Goal: Information Seeking & Learning: Check status

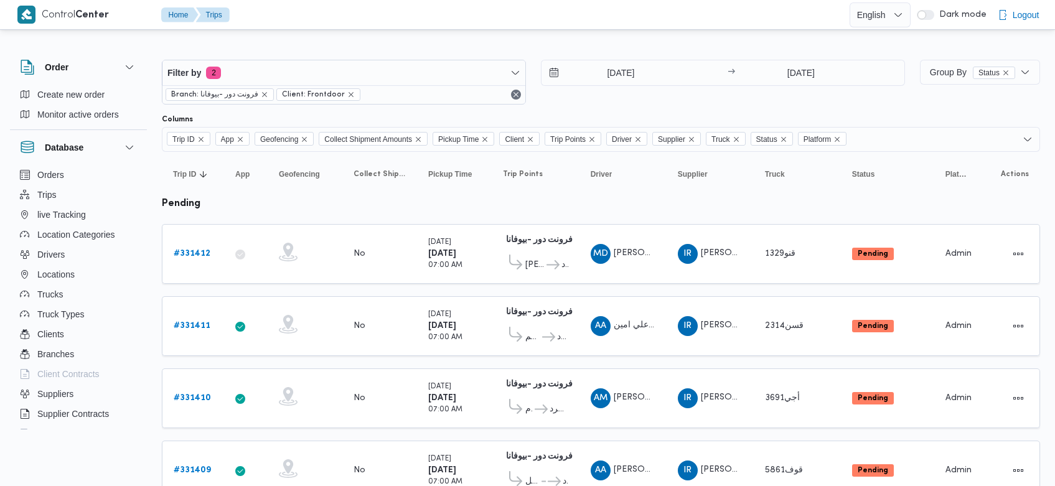
scroll to position [1104, 0]
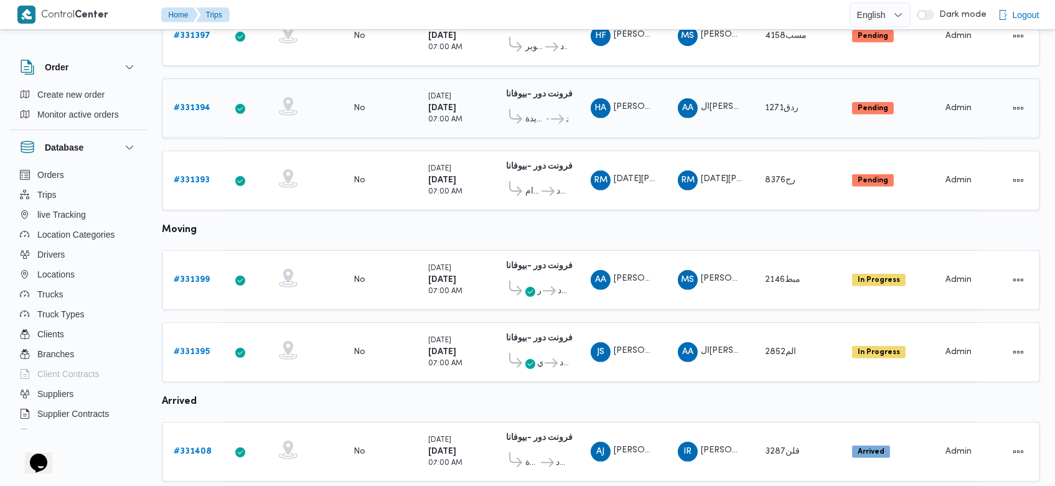
scroll to position [1085, 0]
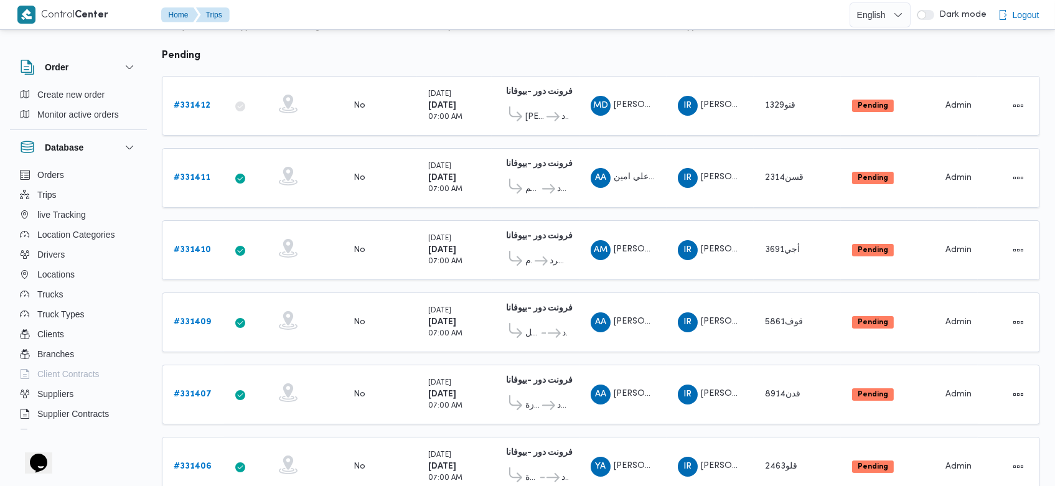
scroll to position [120, 0]
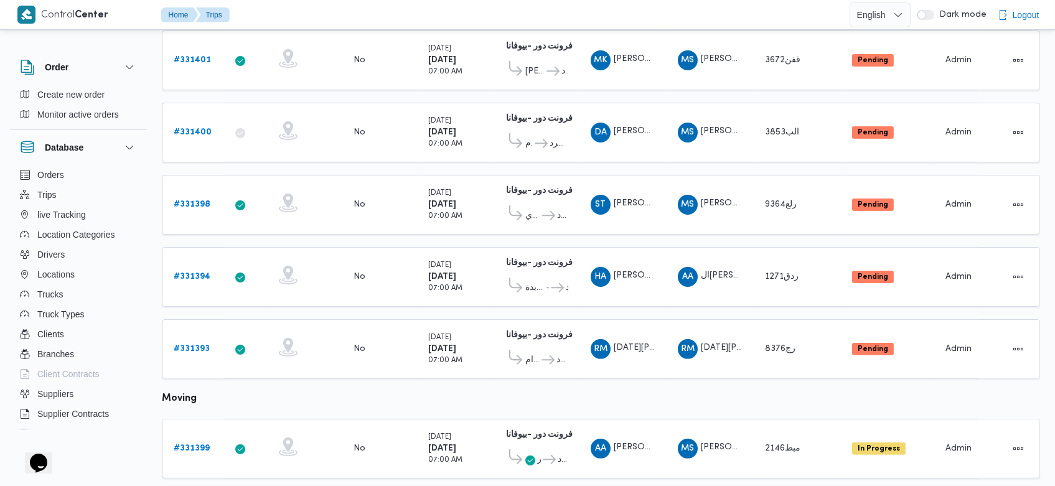
scroll to position [838, 0]
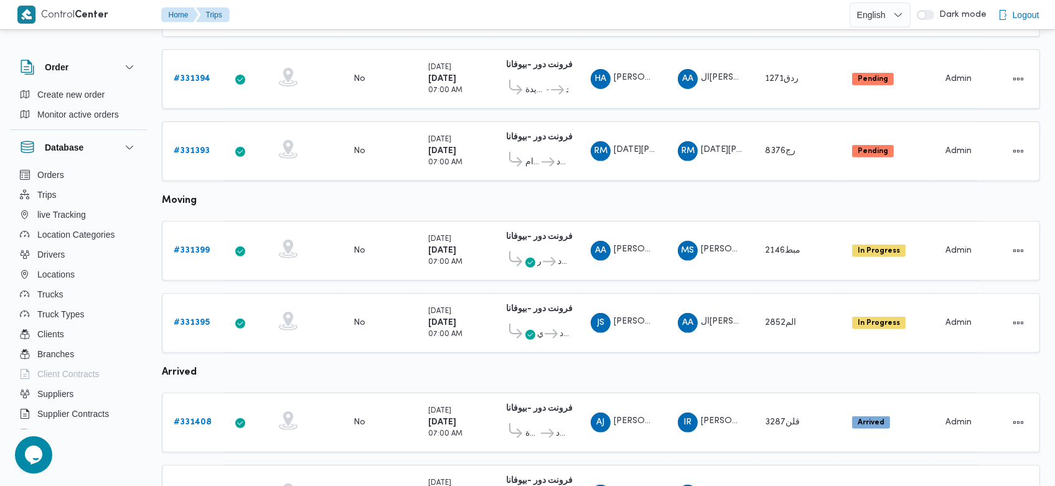
scroll to position [1035, 0]
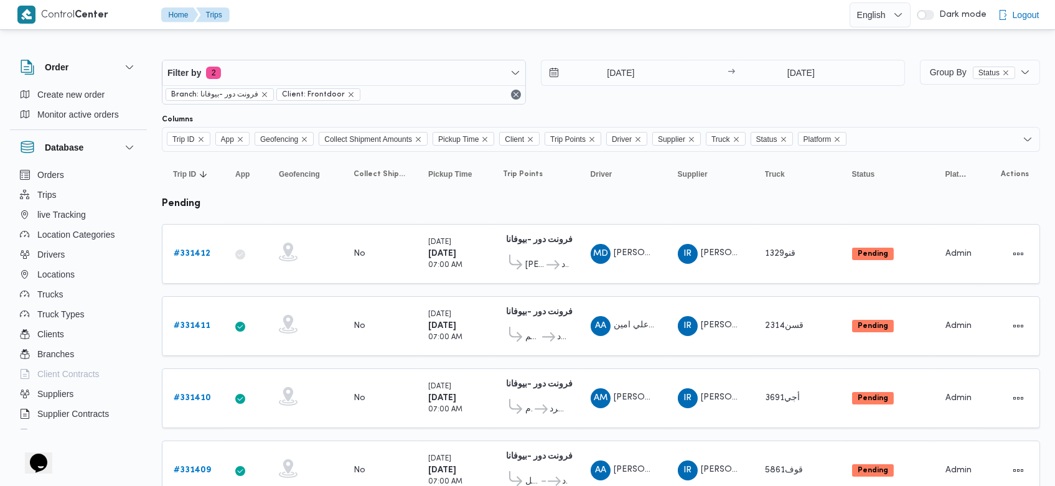
click at [599, 68] on input "[DATE]" at bounding box center [612, 72] width 141 height 25
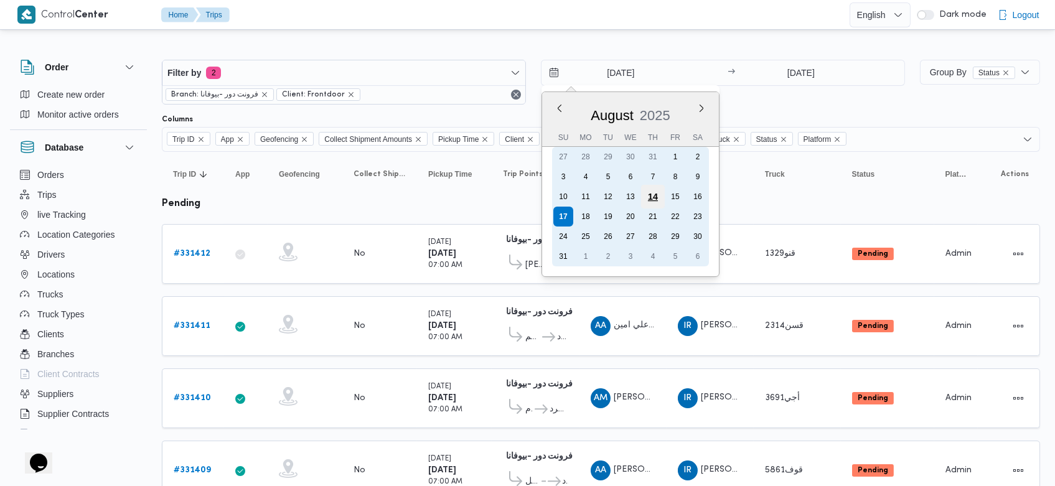
click at [659, 196] on div "14" at bounding box center [653, 197] width 24 height 24
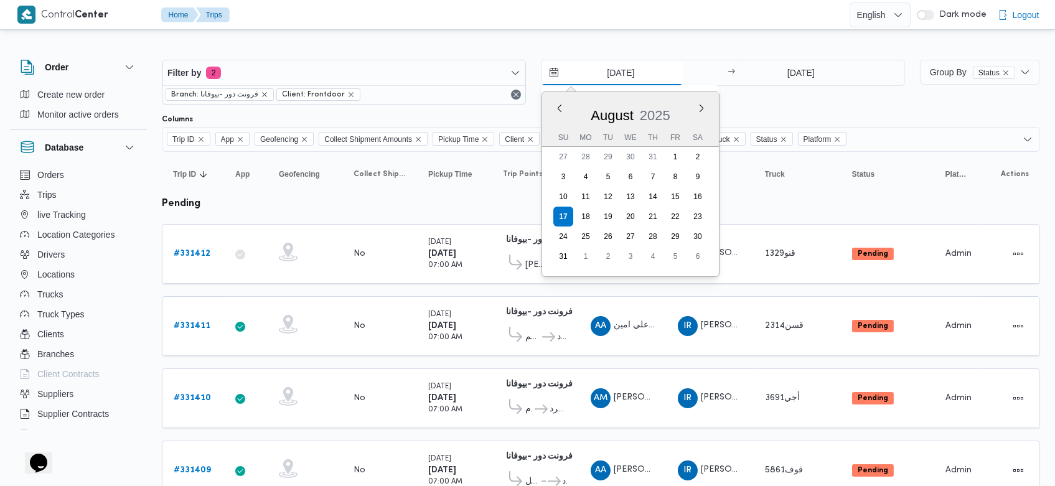
type input "14/8/2025"
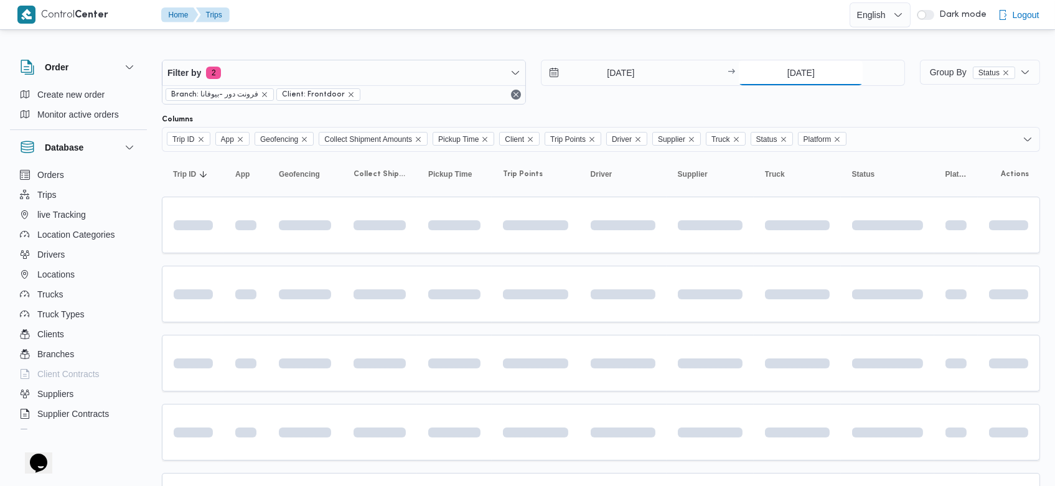
click at [782, 72] on input "[DATE]" at bounding box center [801, 72] width 124 height 25
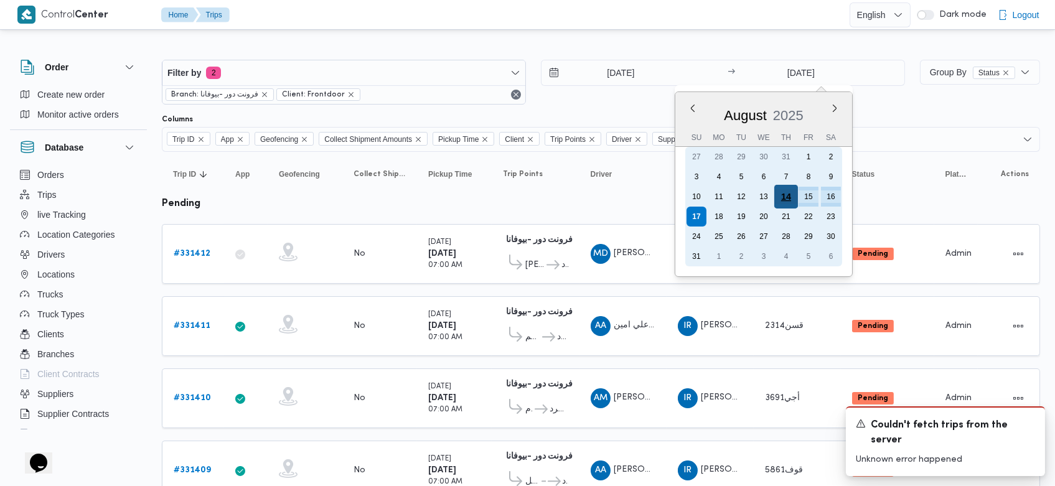
click at [787, 200] on div "14" at bounding box center [786, 197] width 24 height 24
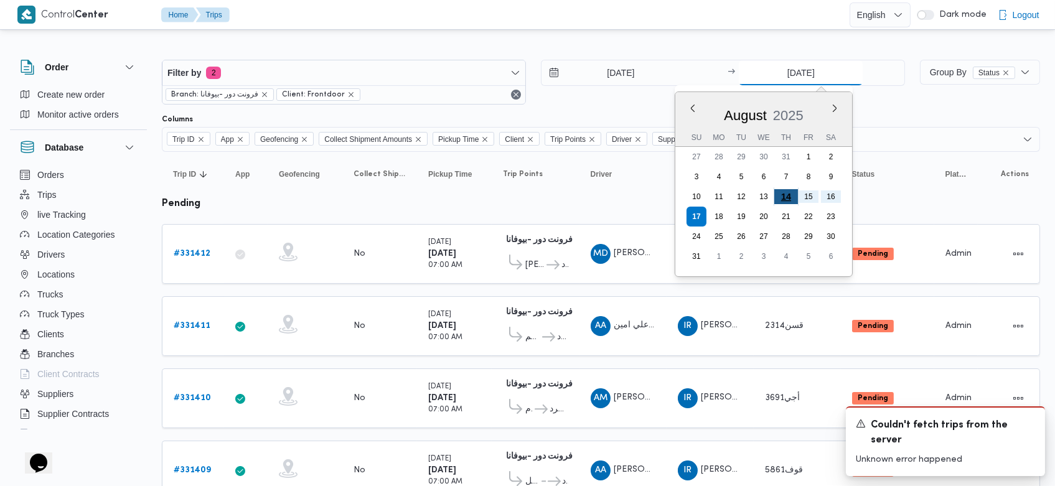
type input "14/8/2025"
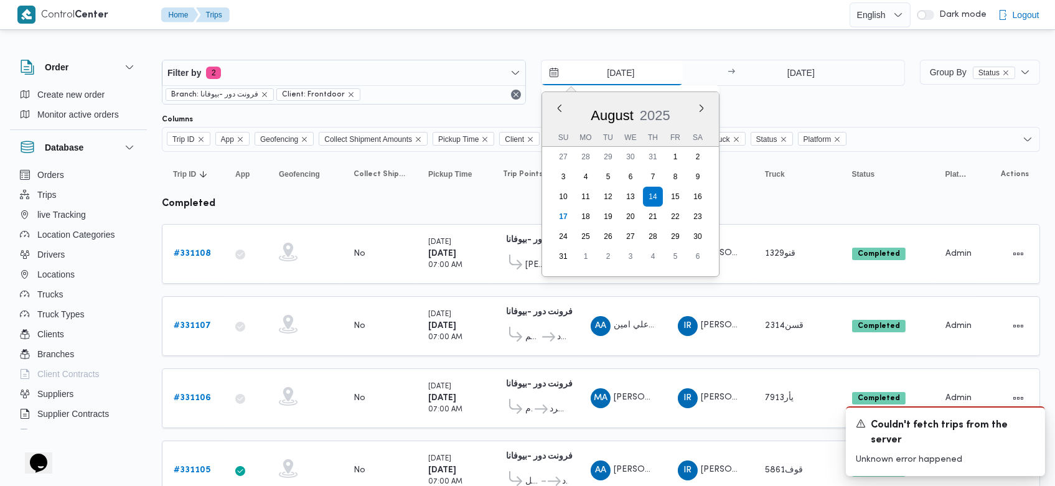
click at [597, 77] on input "14/8/2025" at bounding box center [612, 72] width 141 height 25
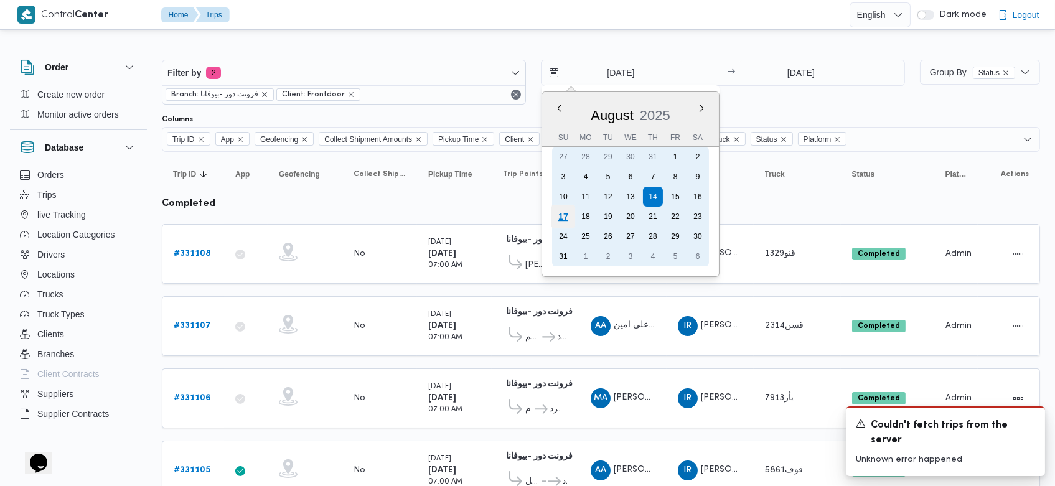
click at [563, 214] on div "17" at bounding box center [564, 217] width 24 height 24
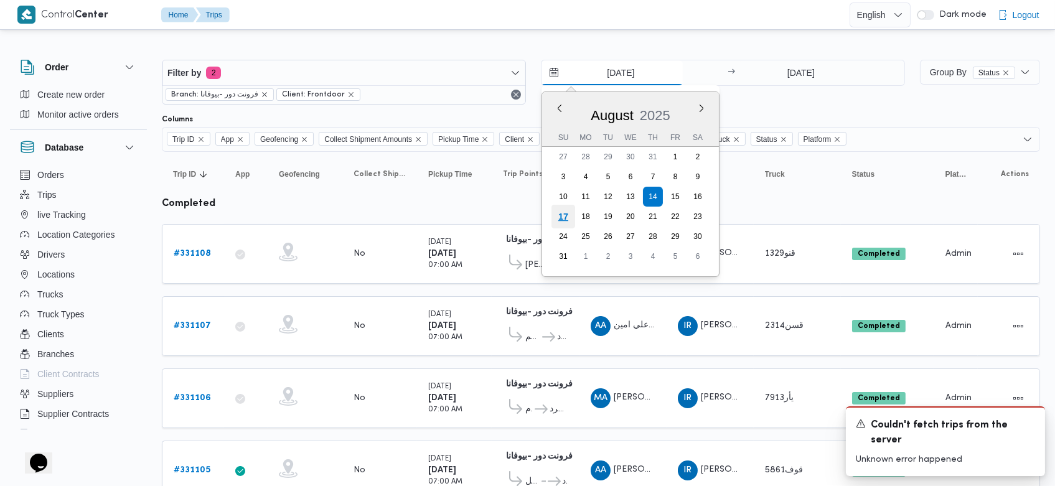
type input "[DATE]"
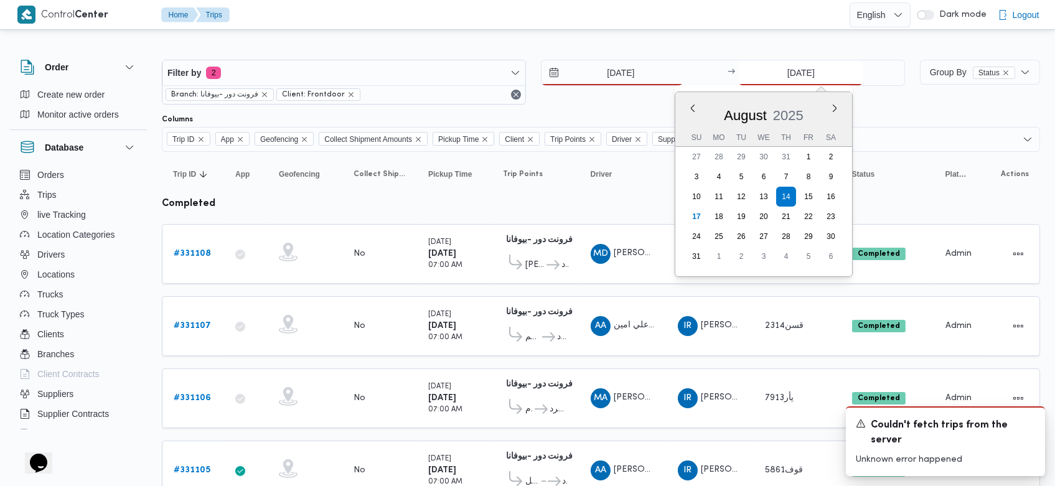
click at [782, 74] on input "14/8/2025" at bounding box center [801, 72] width 124 height 25
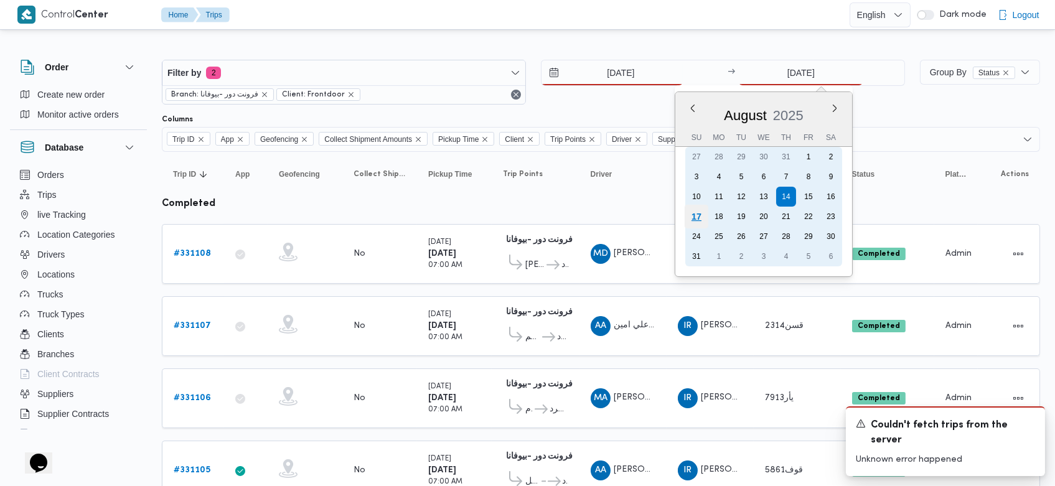
click at [692, 214] on div "17" at bounding box center [697, 217] width 24 height 24
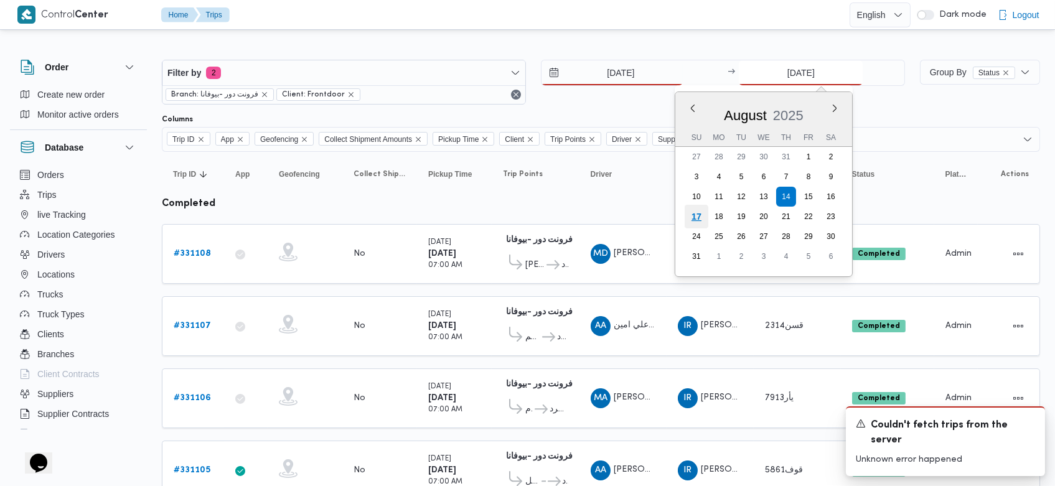
type input "[DATE]"
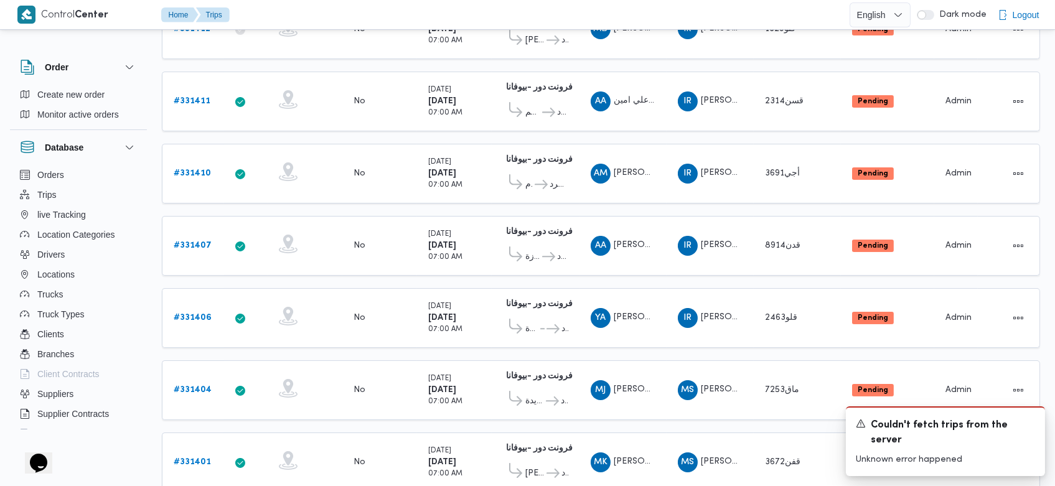
scroll to position [177, 0]
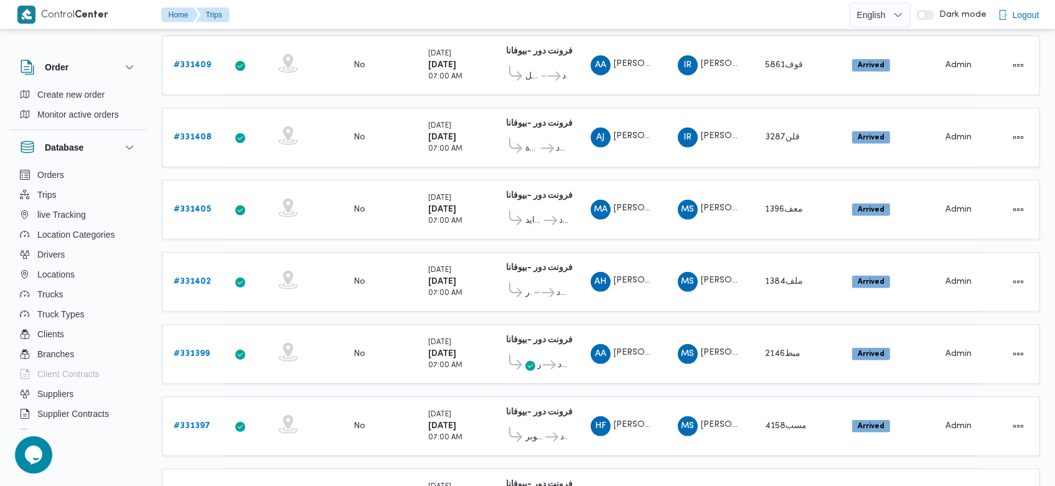
scroll to position [1232, 0]
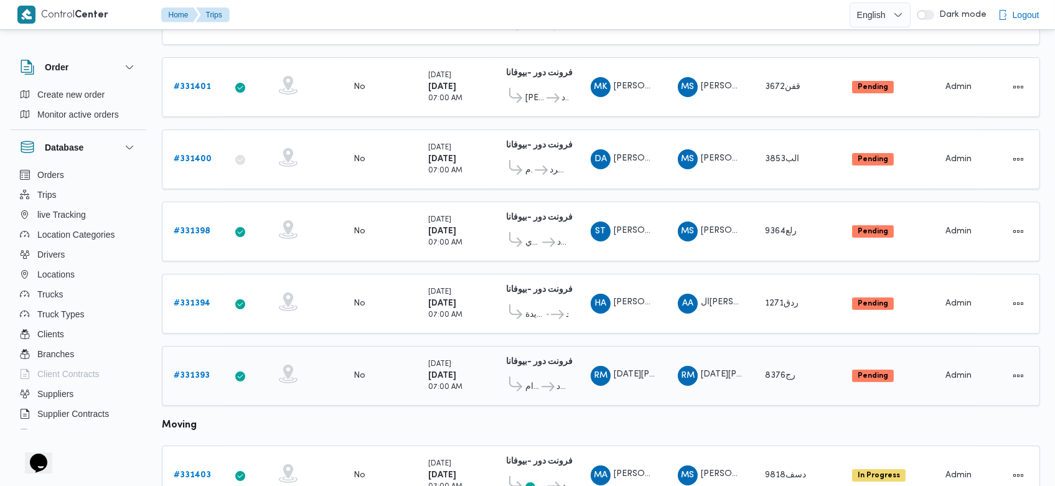
scroll to position [599, 0]
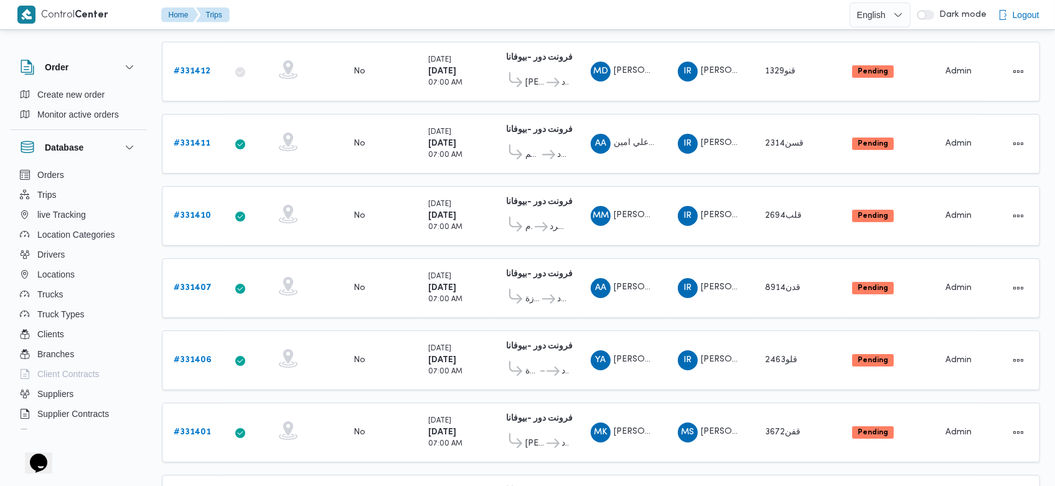
scroll to position [181, 0]
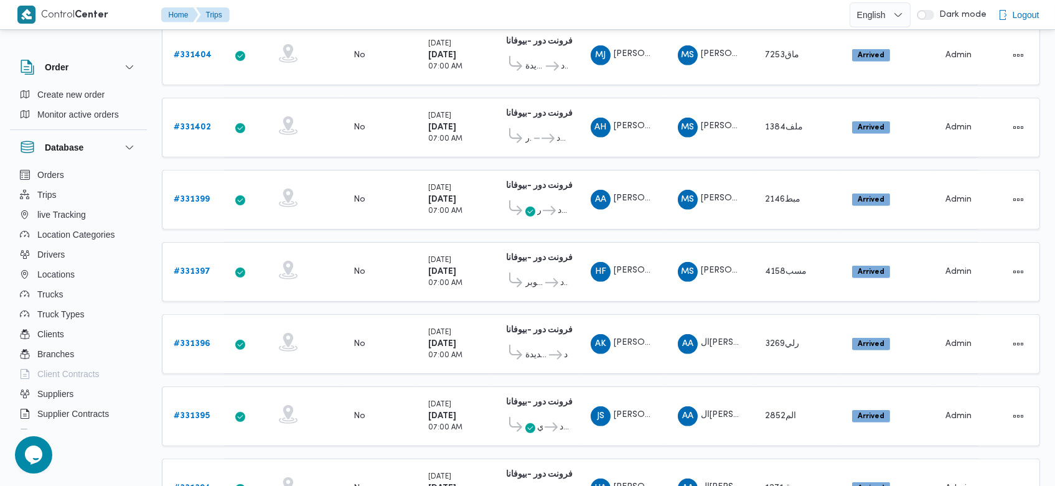
scroll to position [1232, 0]
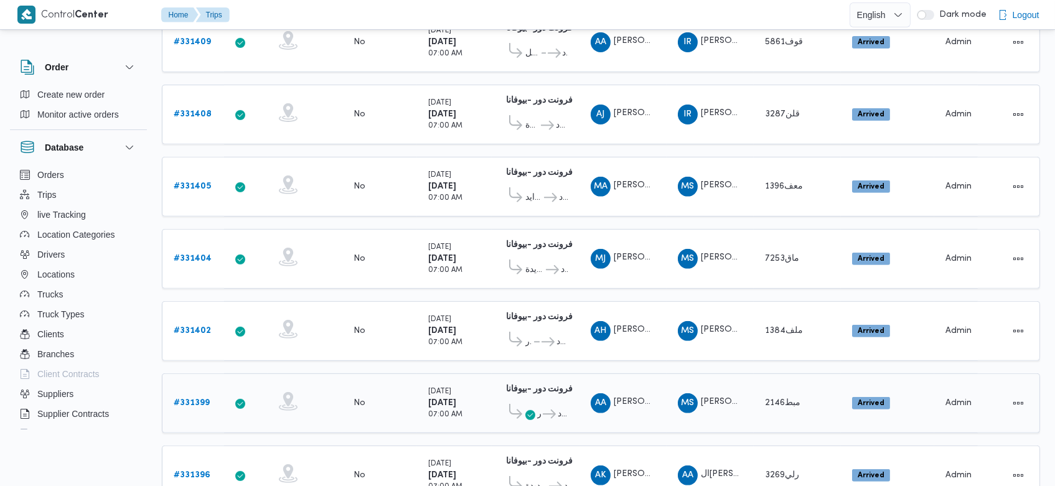
scroll to position [1060, 0]
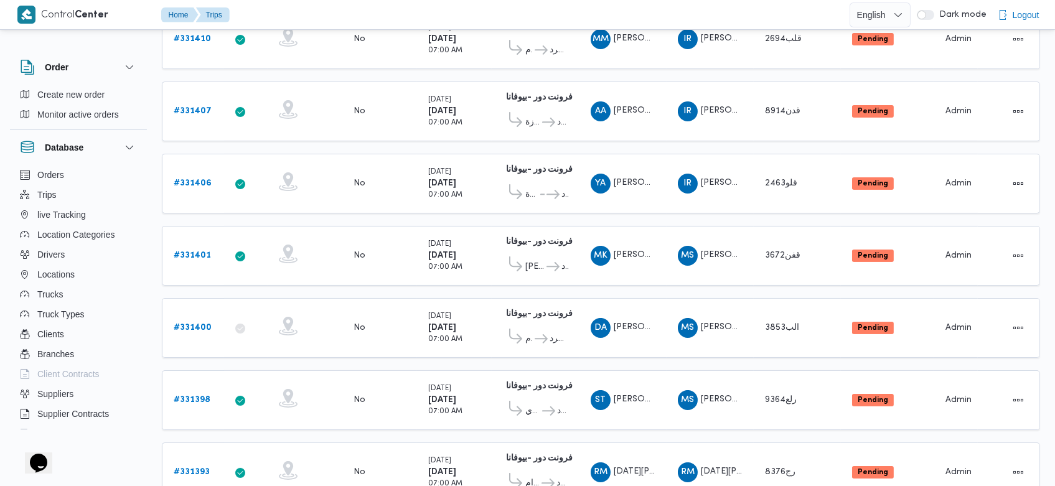
scroll to position [359, 0]
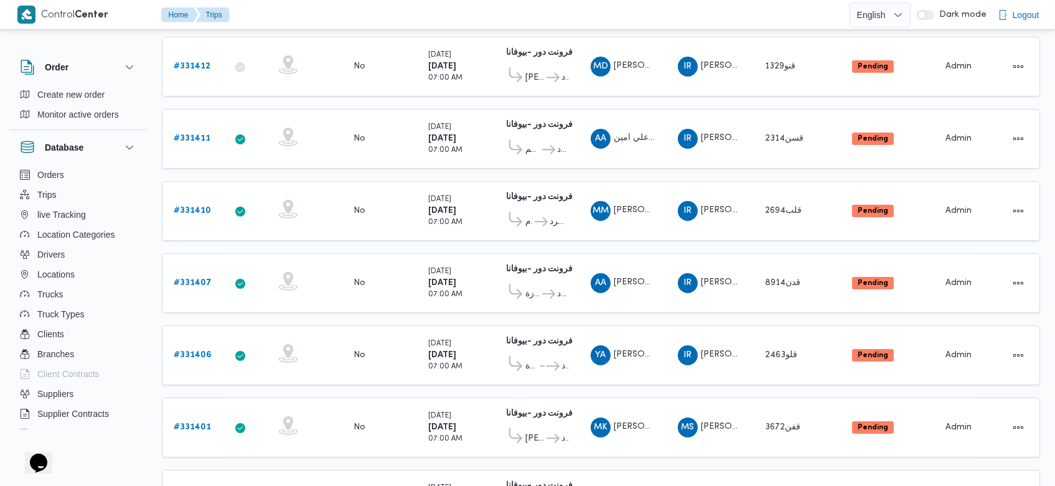
scroll to position [189, 0]
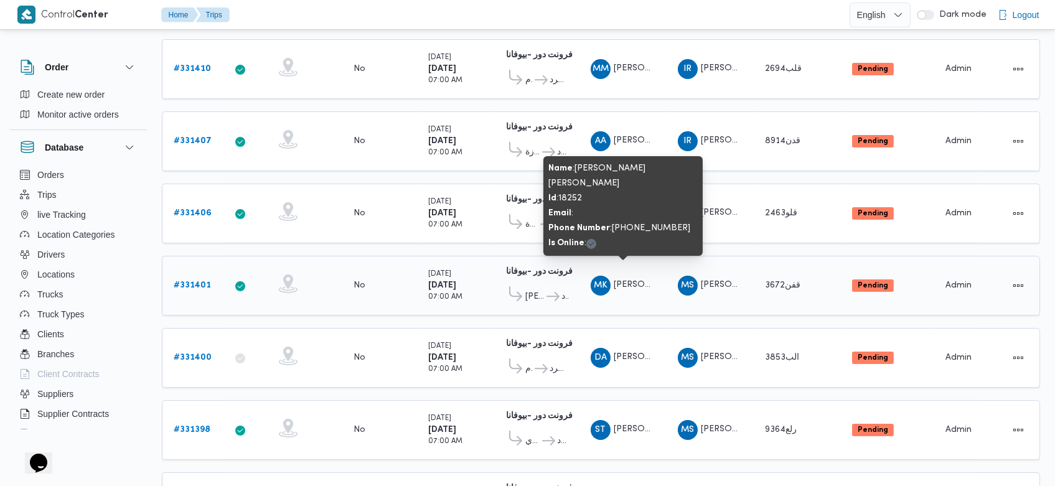
scroll to position [331, 0]
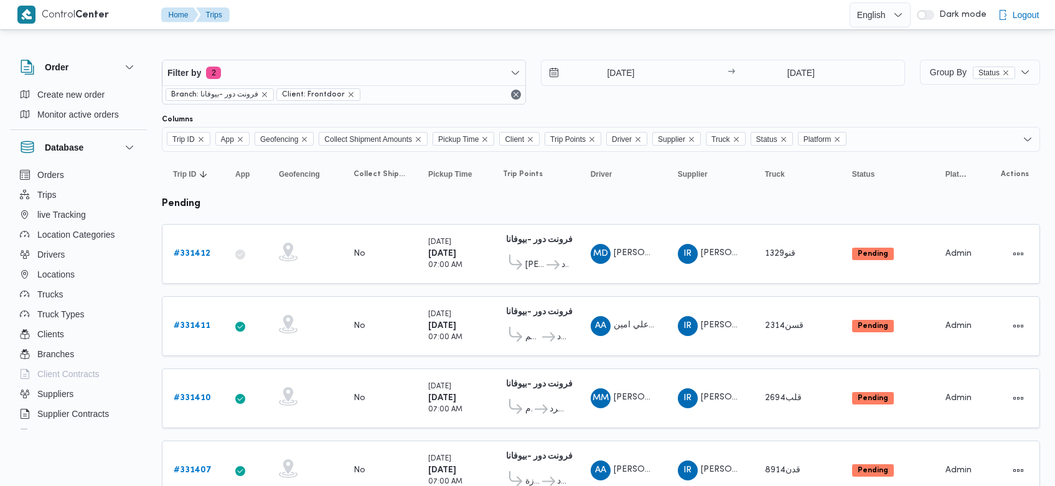
scroll to position [331, 0]
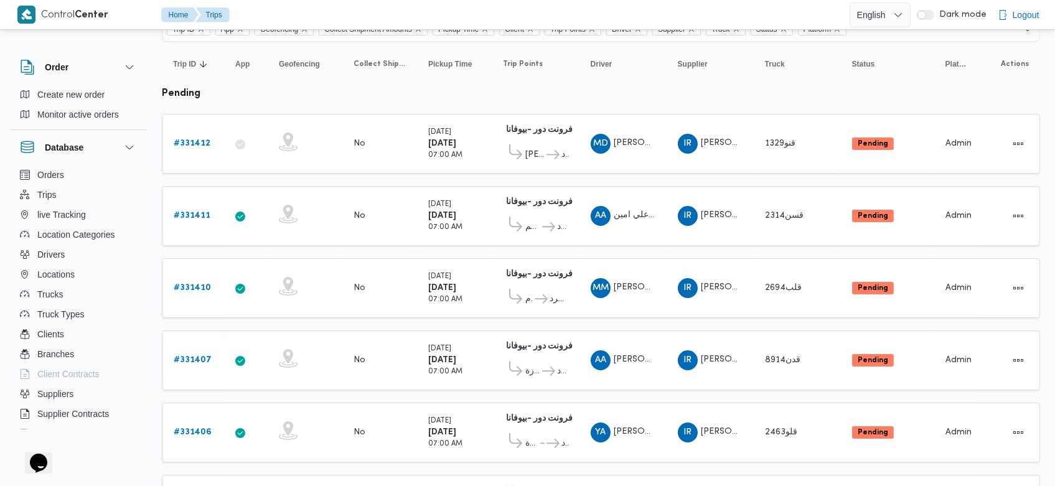
scroll to position [100, 0]
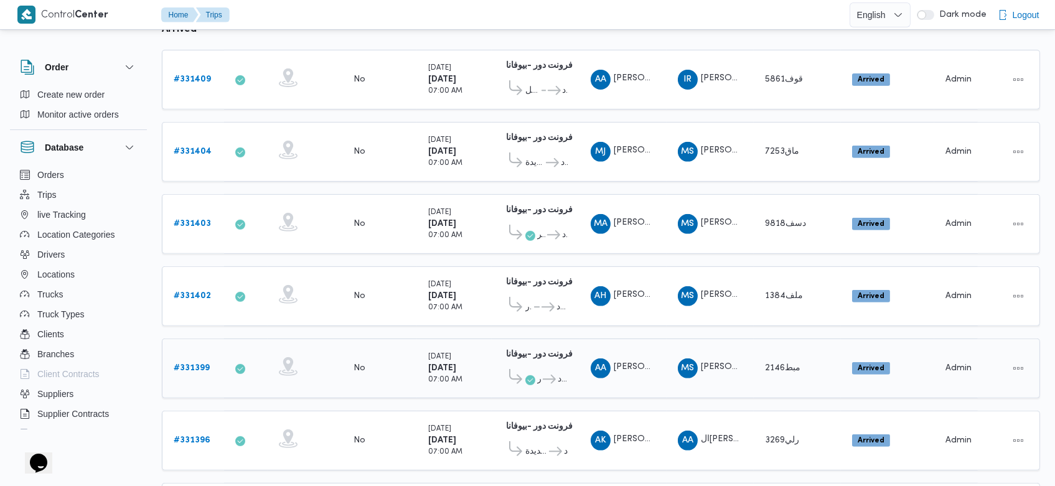
scroll to position [1232, 0]
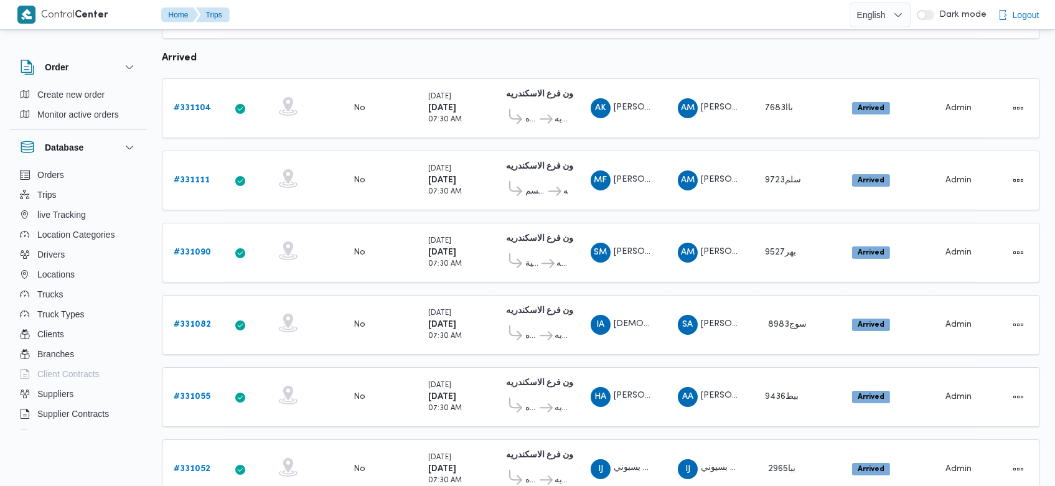
scroll to position [711, 0]
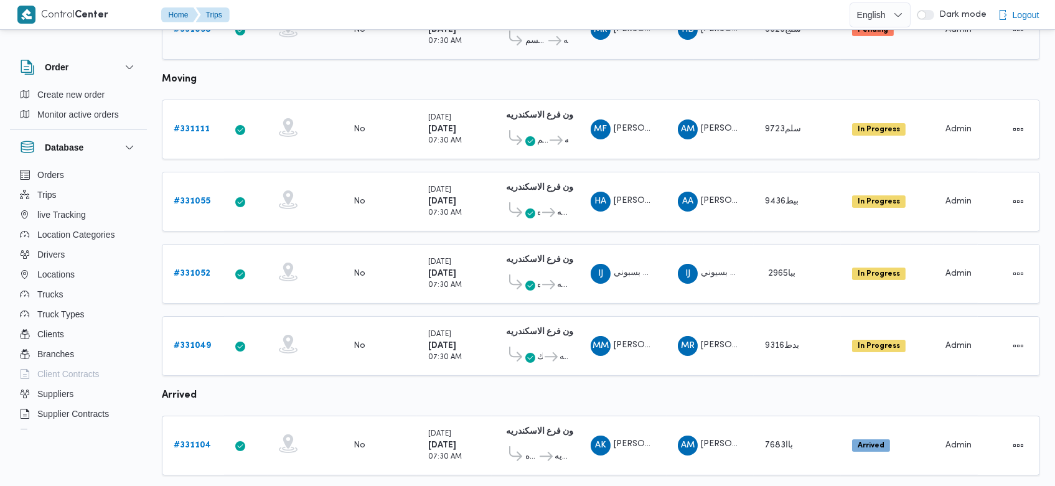
scroll to position [738, 0]
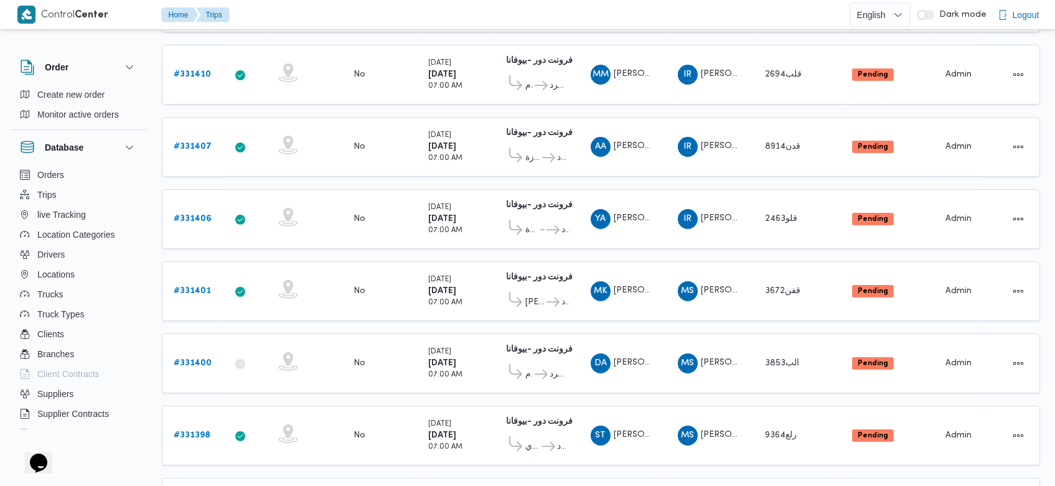
scroll to position [319, 0]
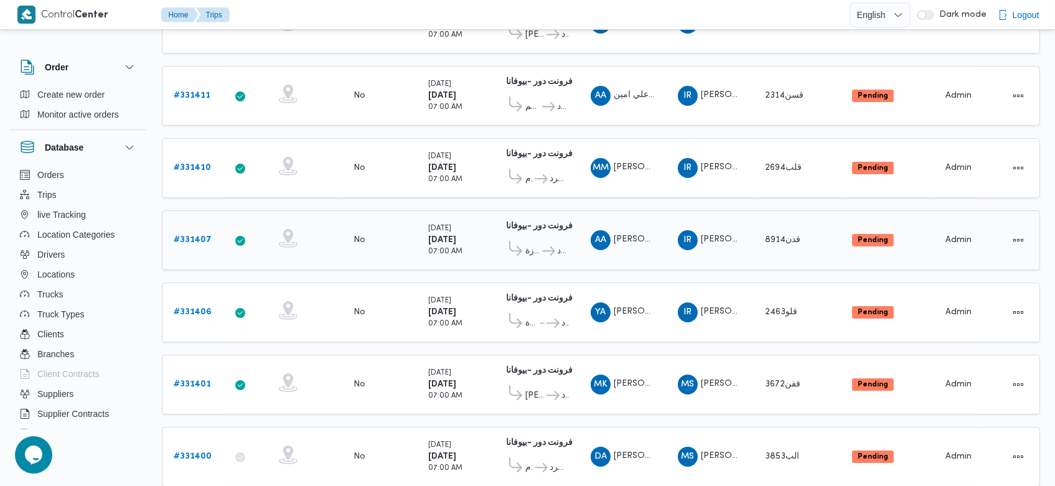
scroll to position [230, 0]
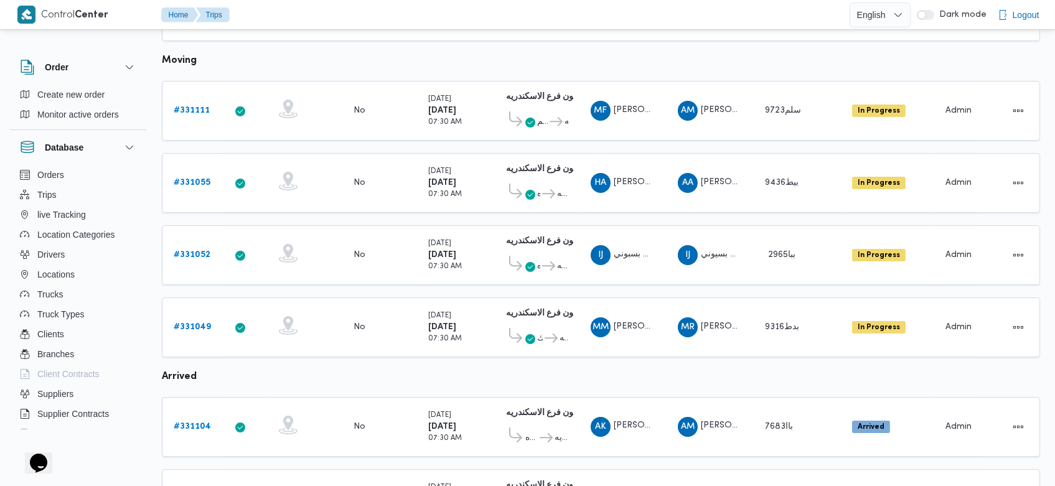
scroll to position [738, 0]
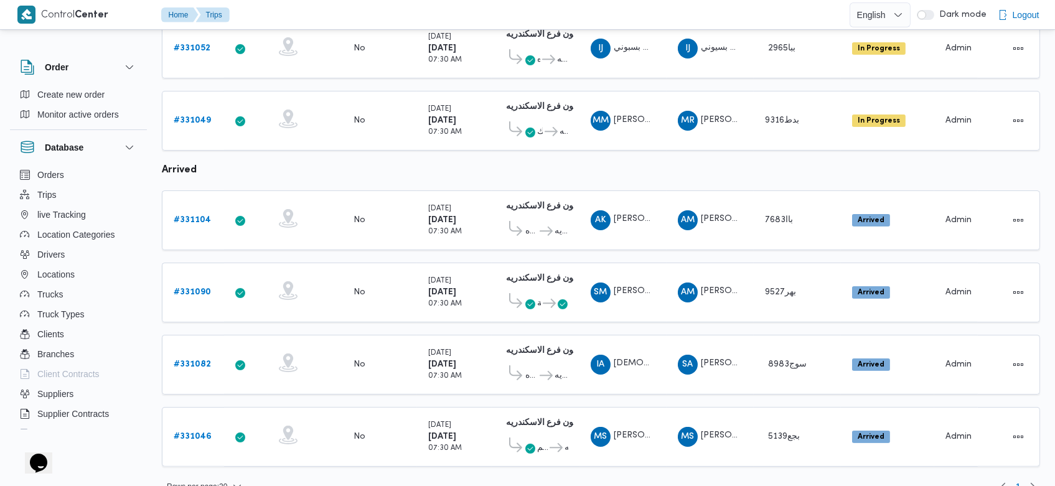
click at [655, 472] on div "Rows per page : 20 1" at bounding box center [600, 487] width 893 height 30
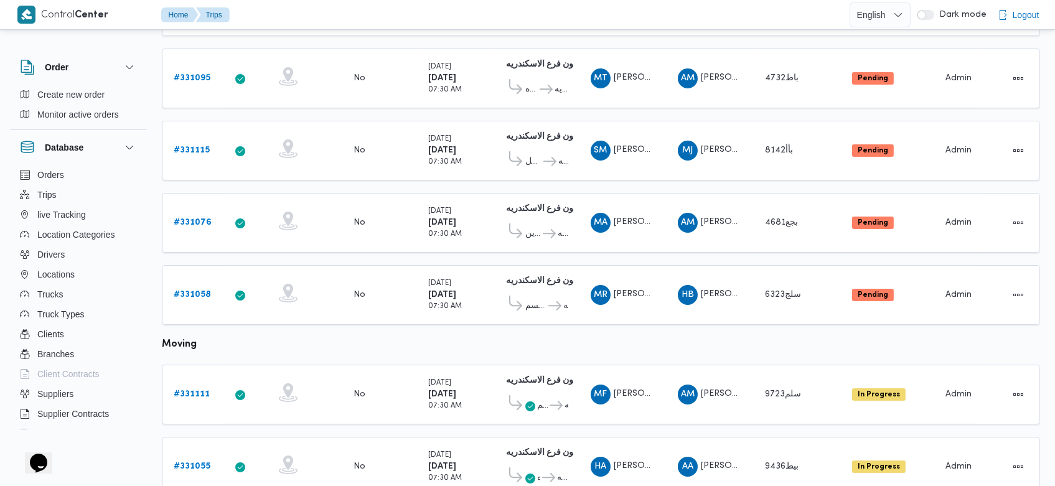
scroll to position [0, 0]
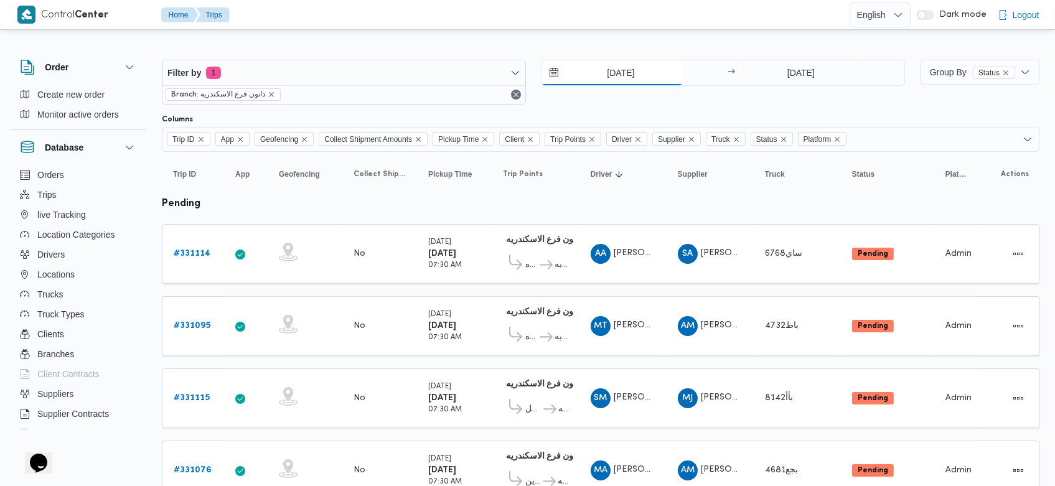
click at [598, 75] on input "[DATE]" at bounding box center [612, 72] width 141 height 25
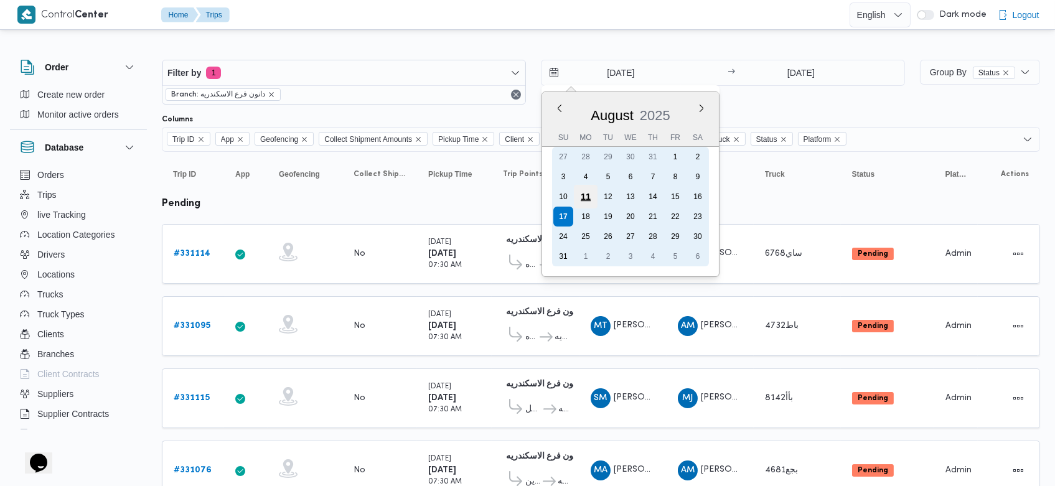
click at [580, 195] on div "11" at bounding box center [586, 197] width 24 height 24
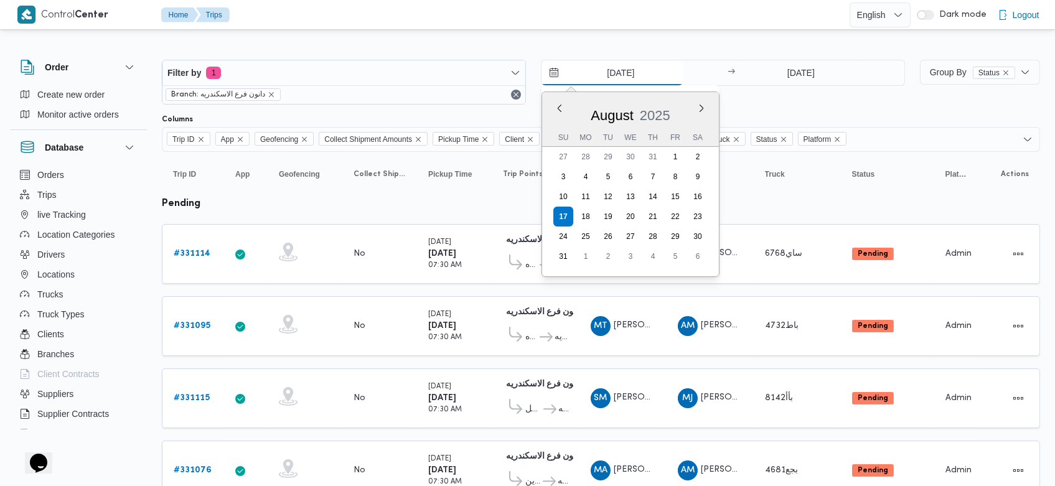
type input "11/8/2025"
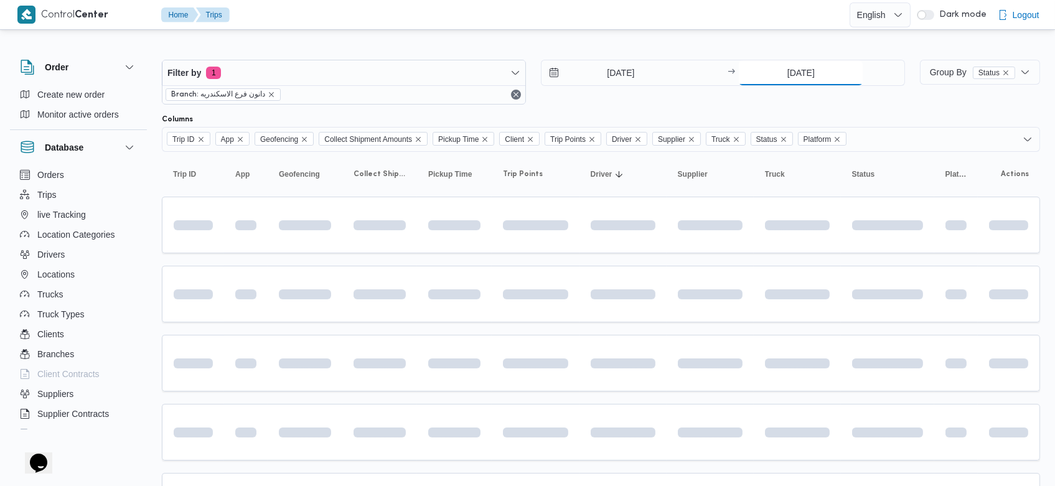
click at [776, 75] on input "17/8/2025" at bounding box center [801, 72] width 124 height 25
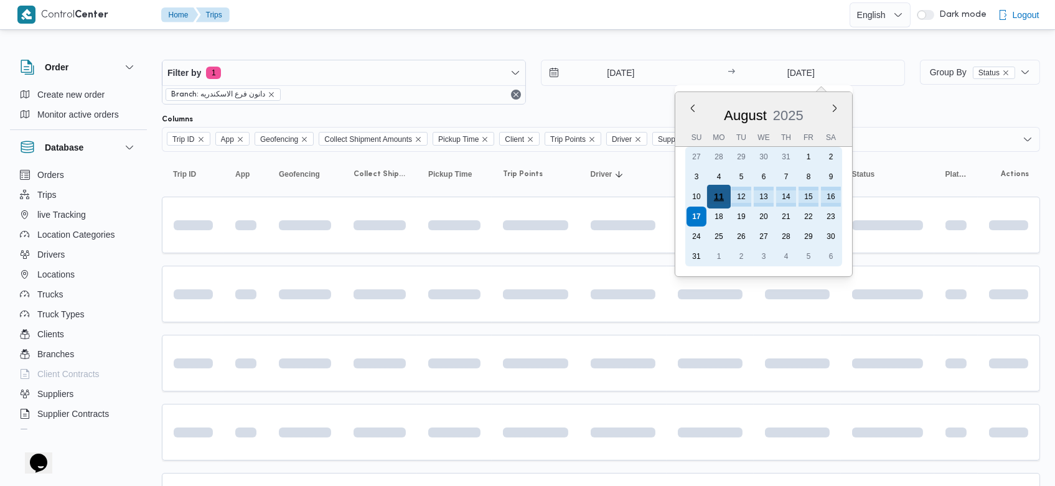
click at [717, 197] on div "11" at bounding box center [719, 197] width 24 height 24
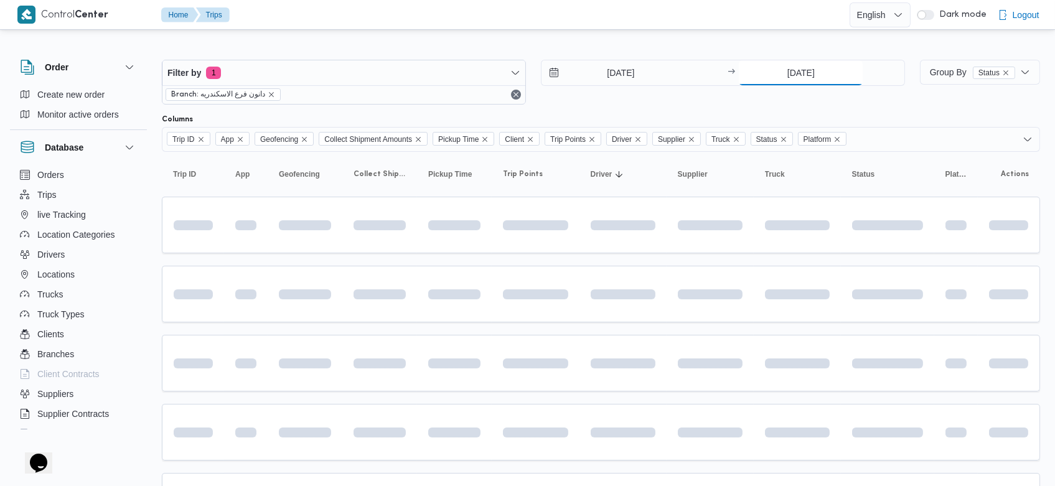
type input "11/8/2025"
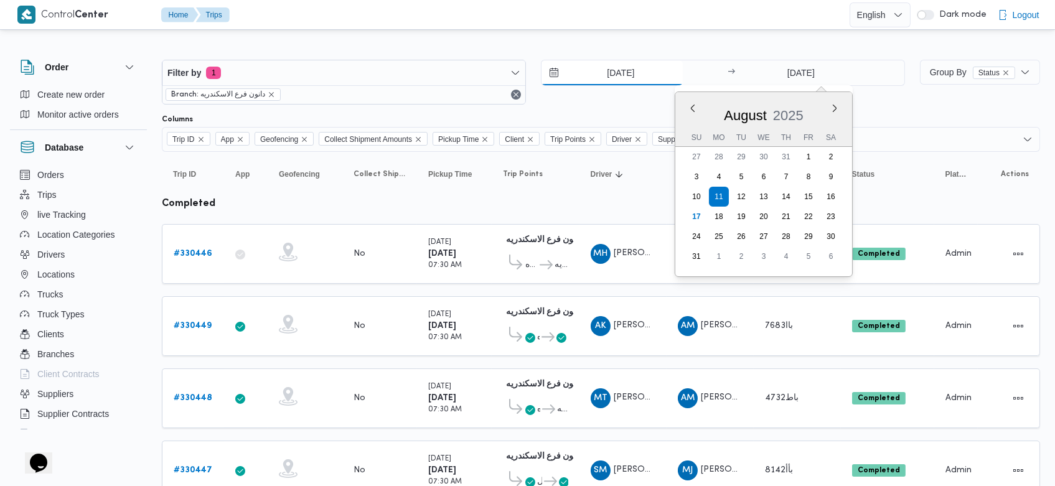
click at [600, 82] on input "11/8/2025" at bounding box center [612, 72] width 141 height 25
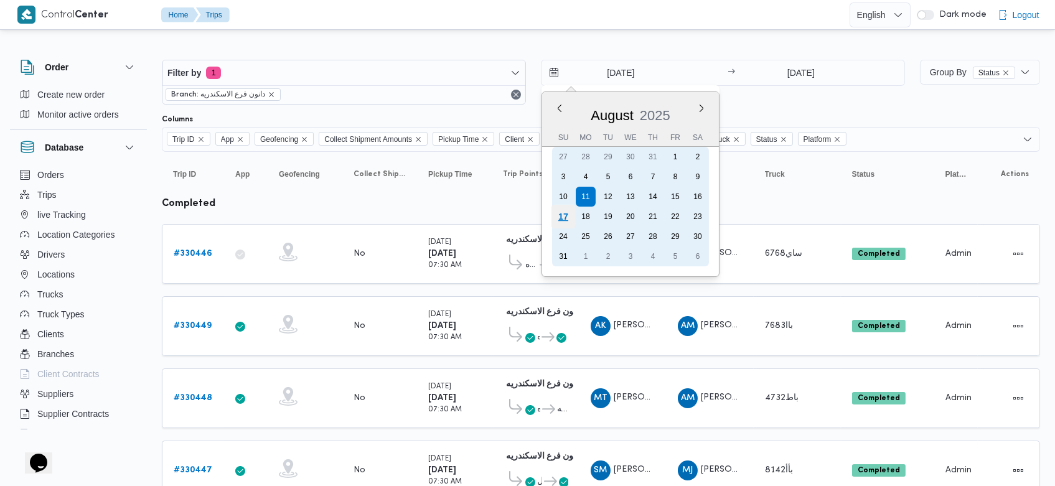
click at [563, 212] on div "17" at bounding box center [564, 217] width 24 height 24
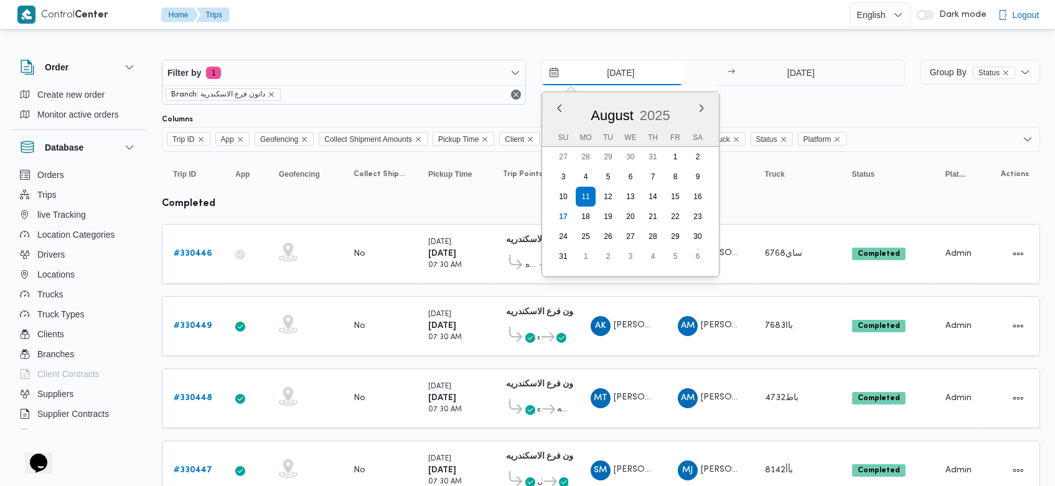
type input "17/8/2025"
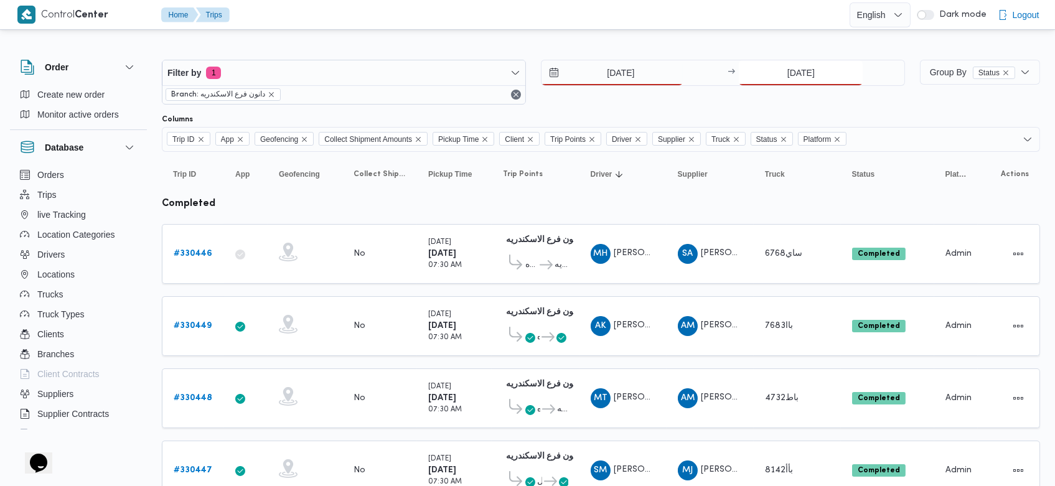
click at [779, 73] on input "11/8/2025" at bounding box center [801, 72] width 124 height 25
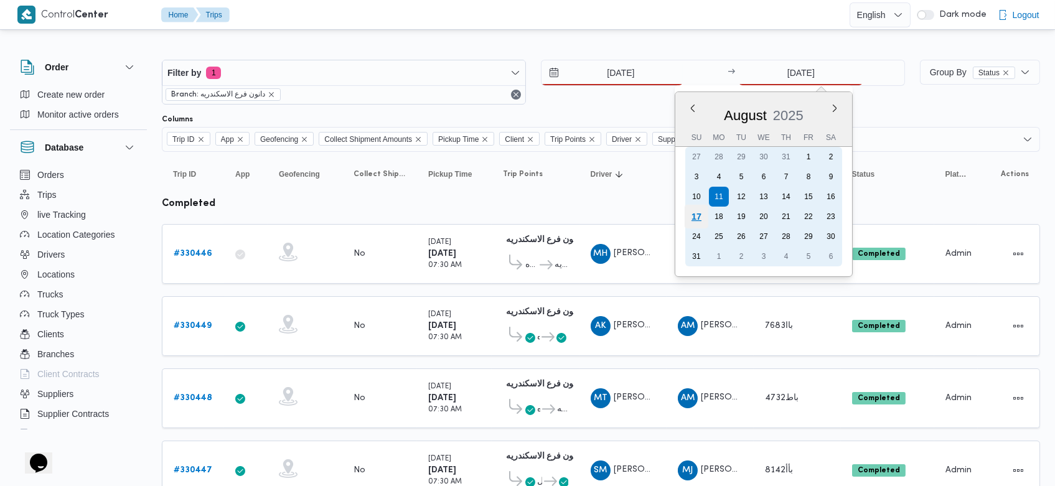
click at [697, 217] on div "17" at bounding box center [697, 217] width 24 height 24
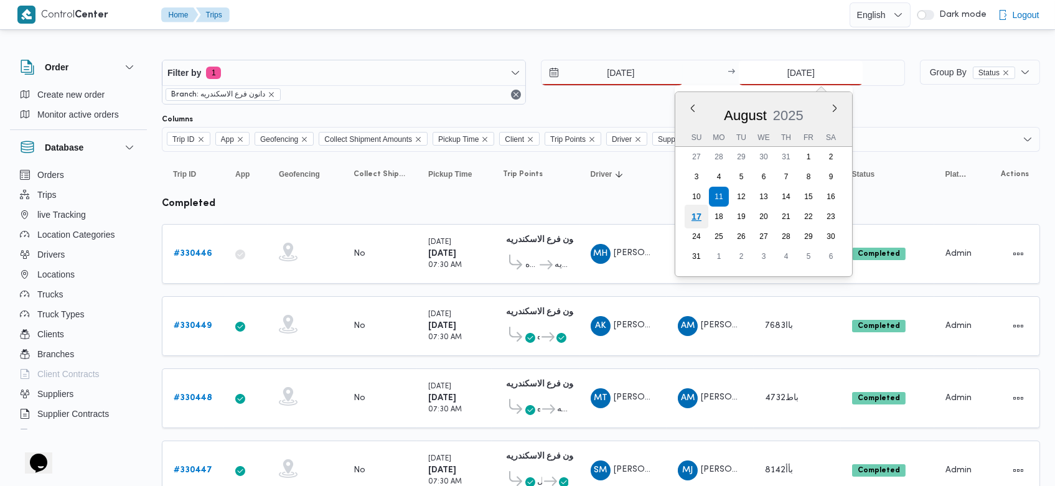
type input "17/8/2025"
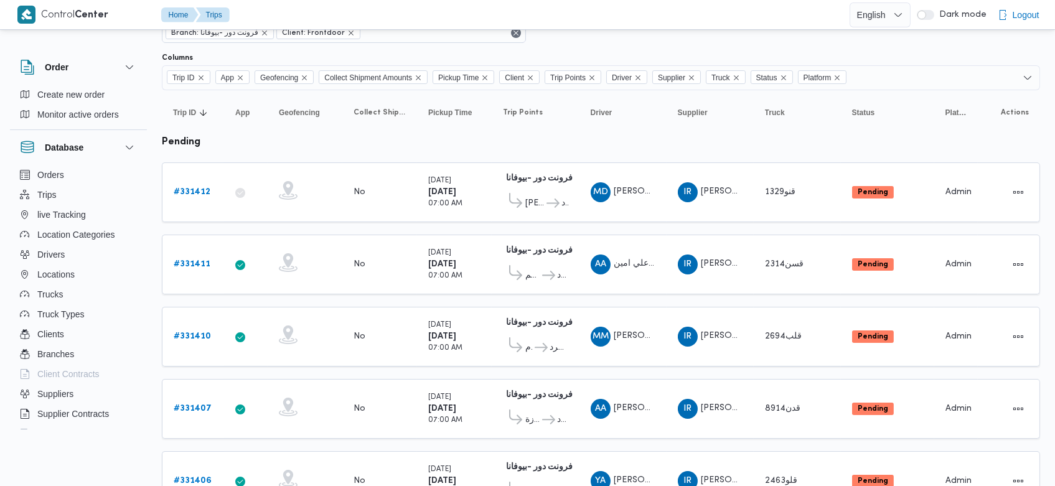
scroll to position [44, 0]
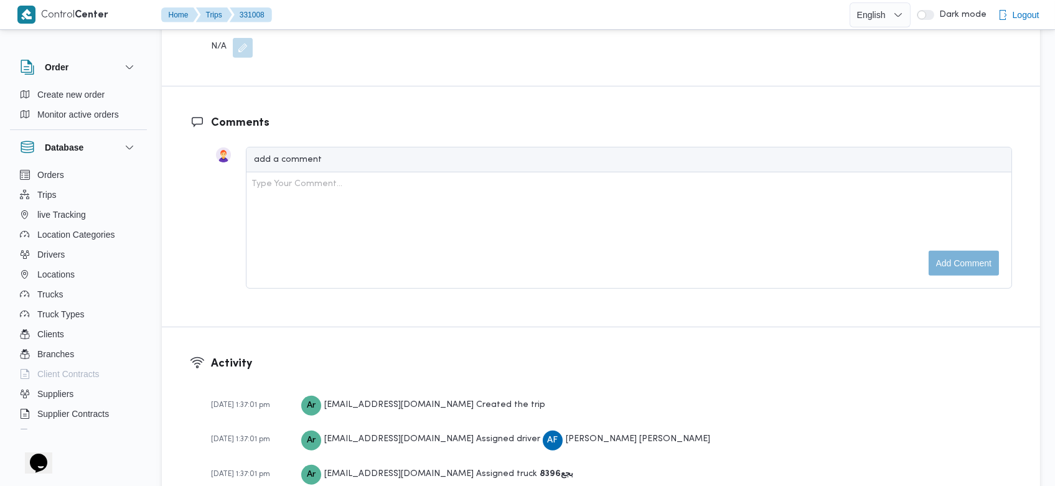
scroll to position [1839, 0]
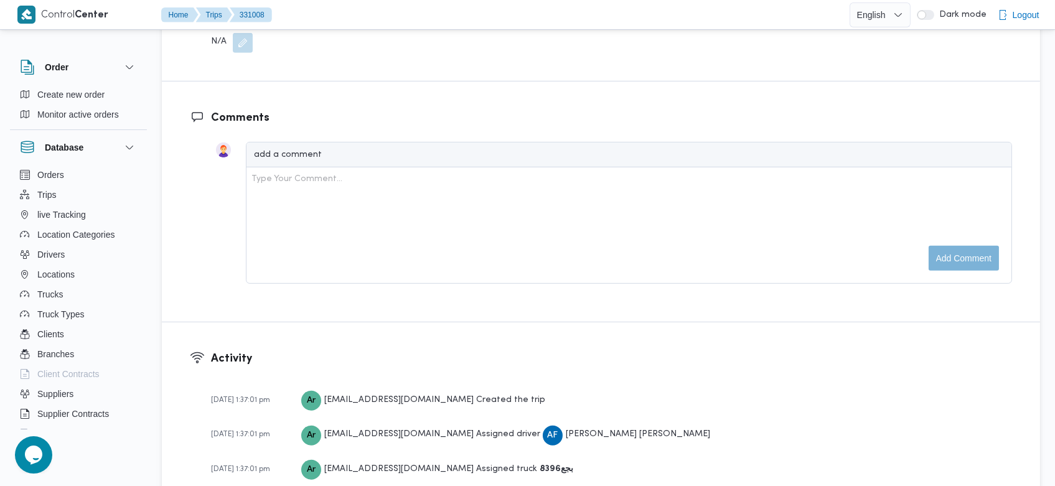
scroll to position [1839, 0]
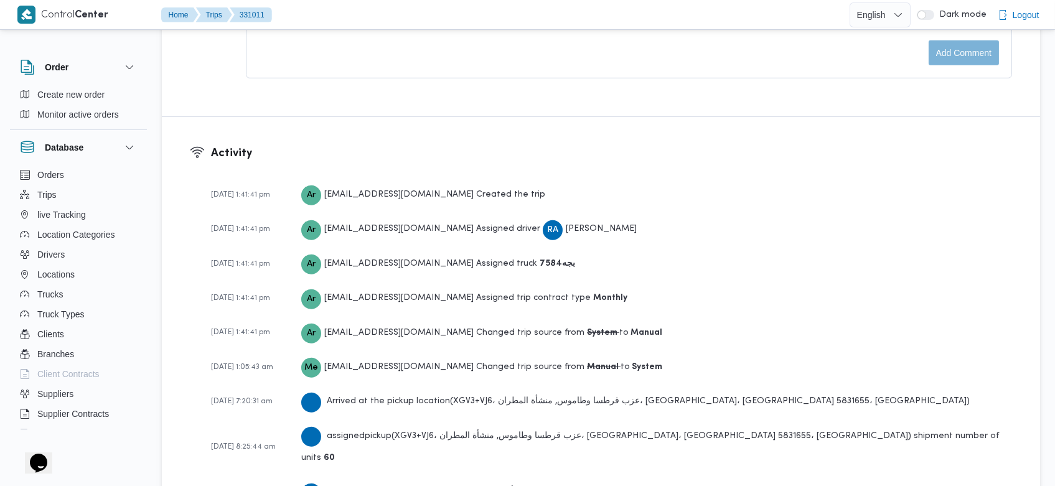
scroll to position [1839, 0]
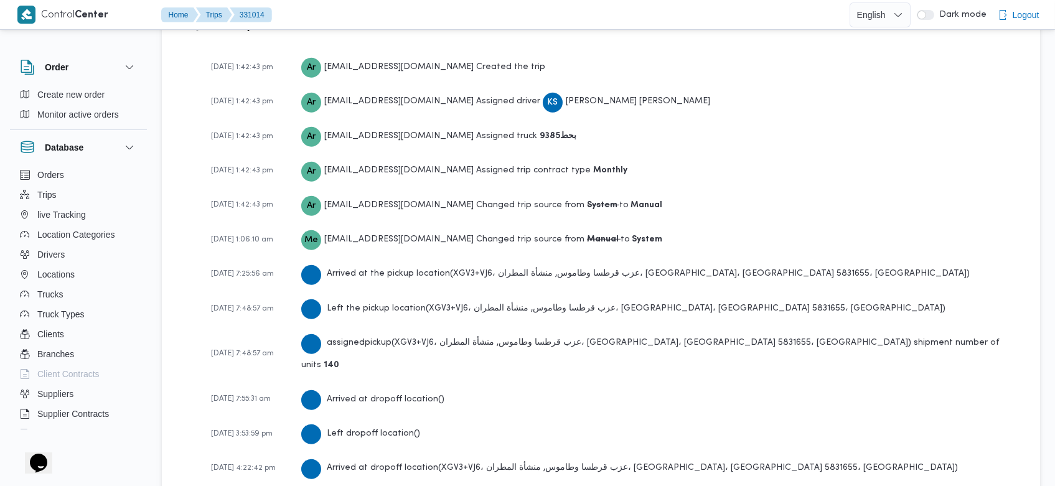
scroll to position [1839, 0]
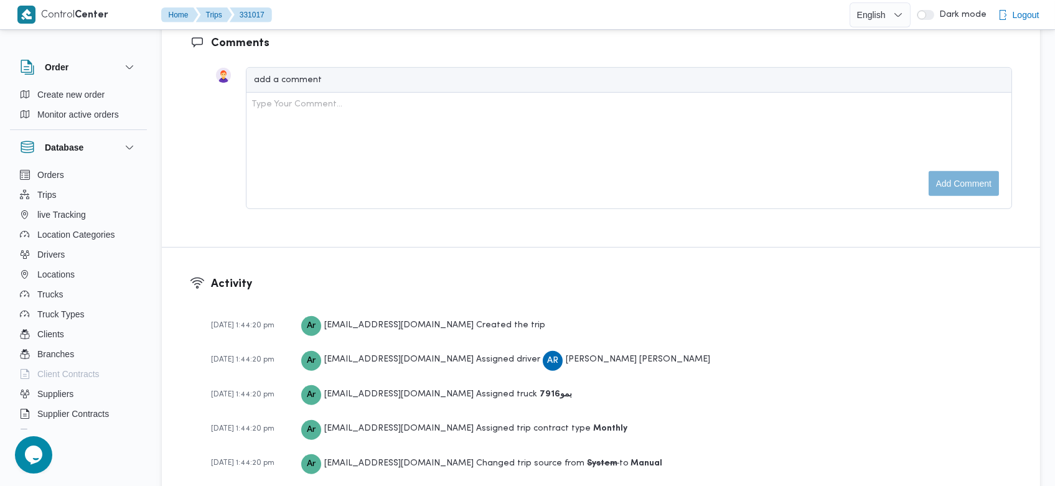
scroll to position [1839, 0]
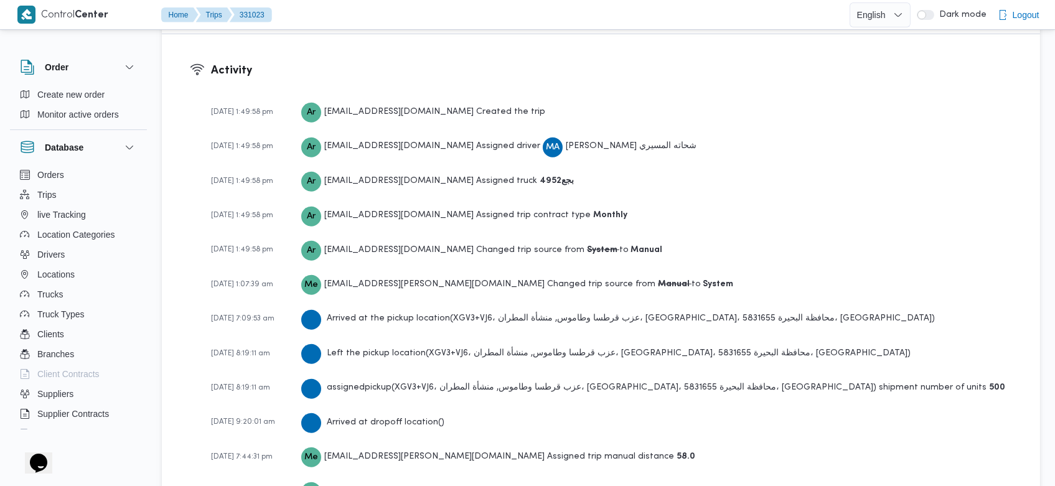
scroll to position [1874, 0]
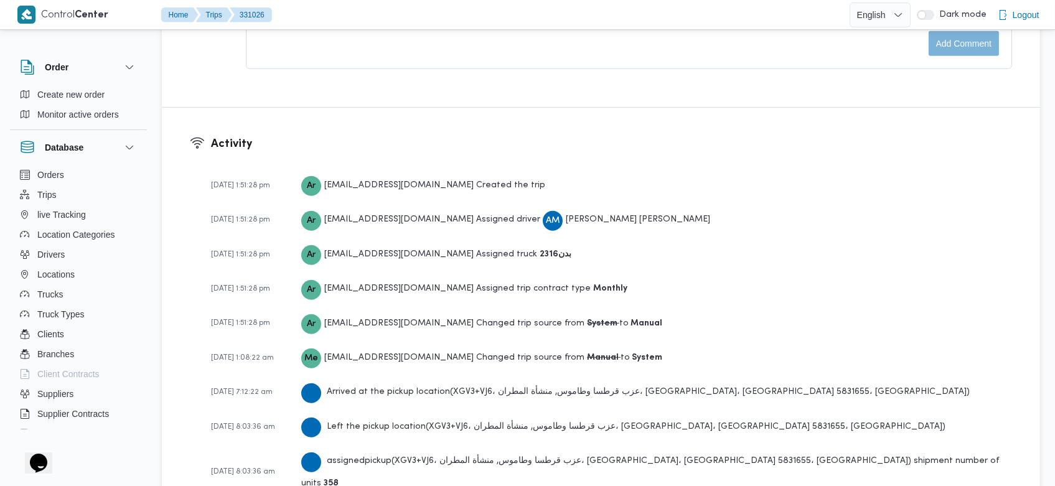
scroll to position [1910, 0]
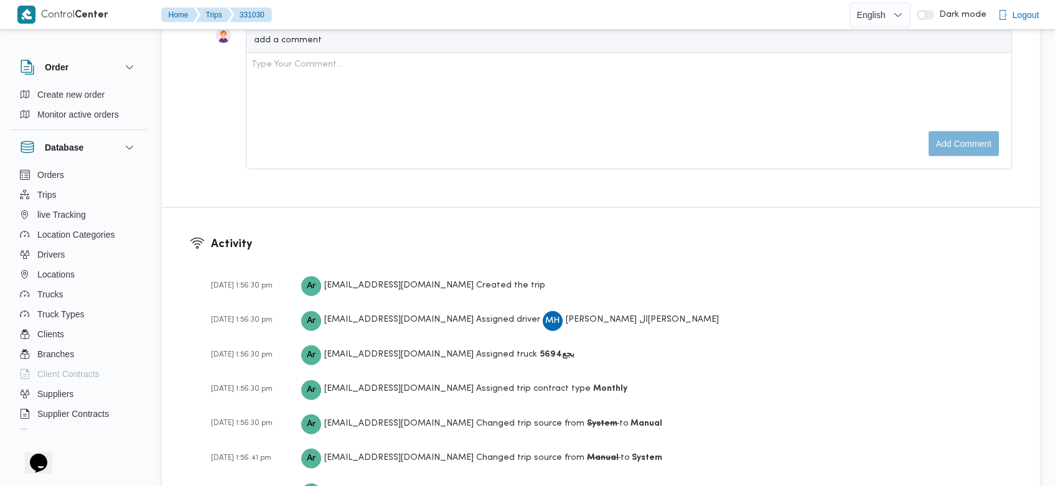
scroll to position [1910, 0]
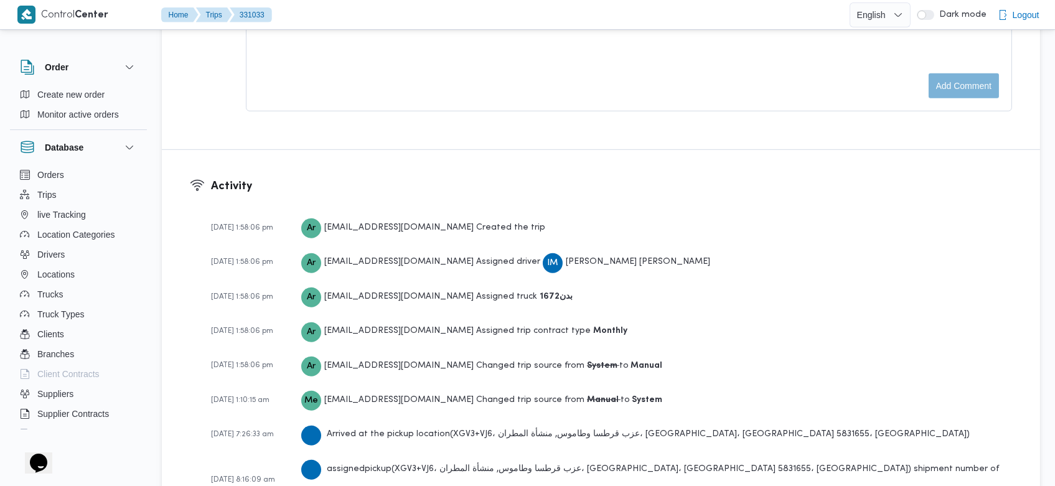
scroll to position [1943, 0]
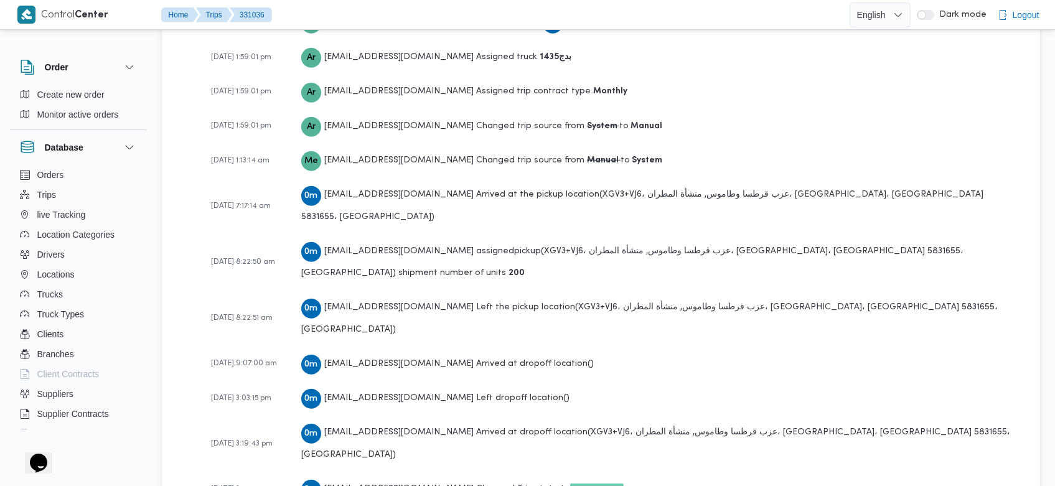
scroll to position [1839, 0]
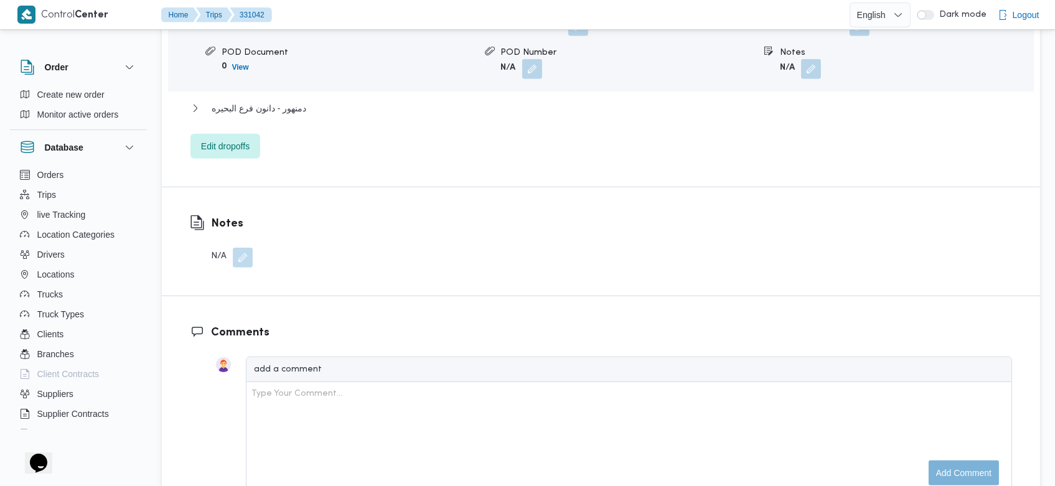
scroll to position [1859, 0]
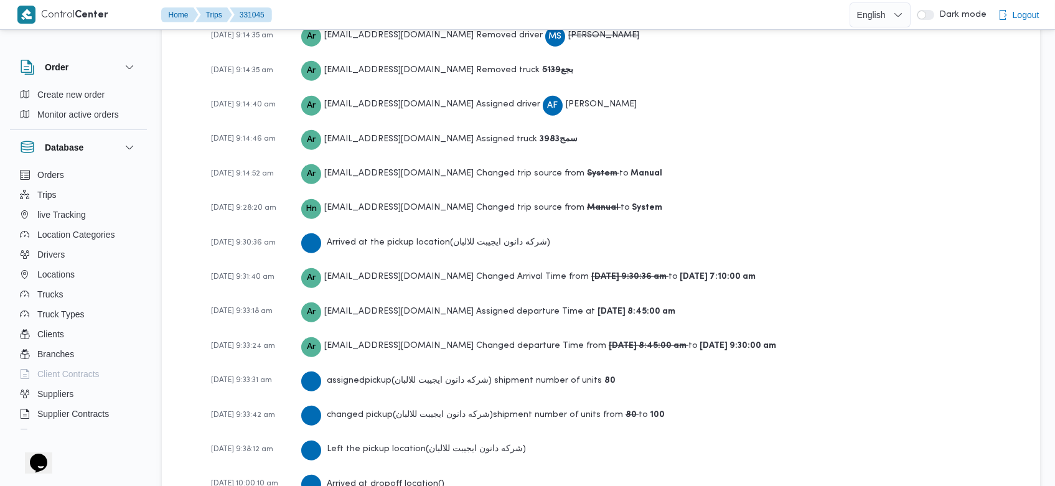
scroll to position [2192, 0]
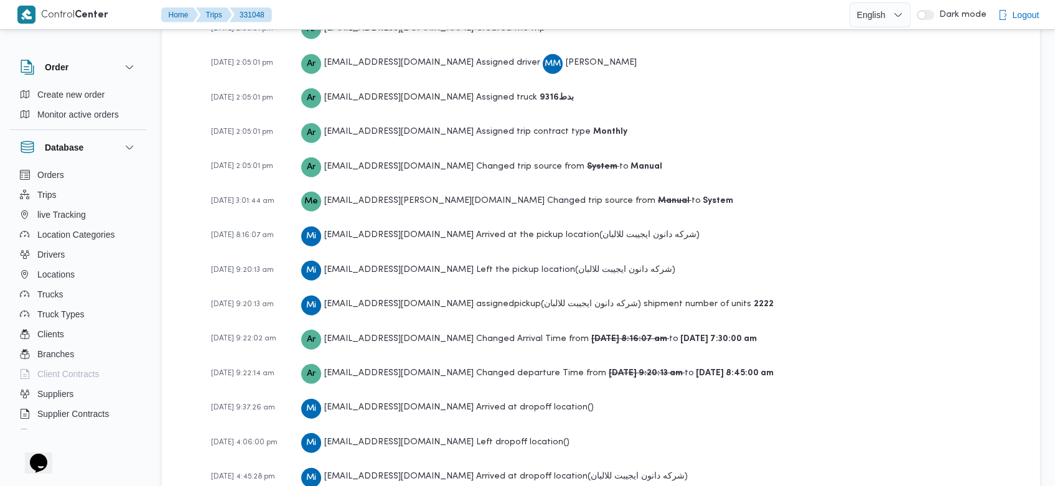
scroll to position [1910, 0]
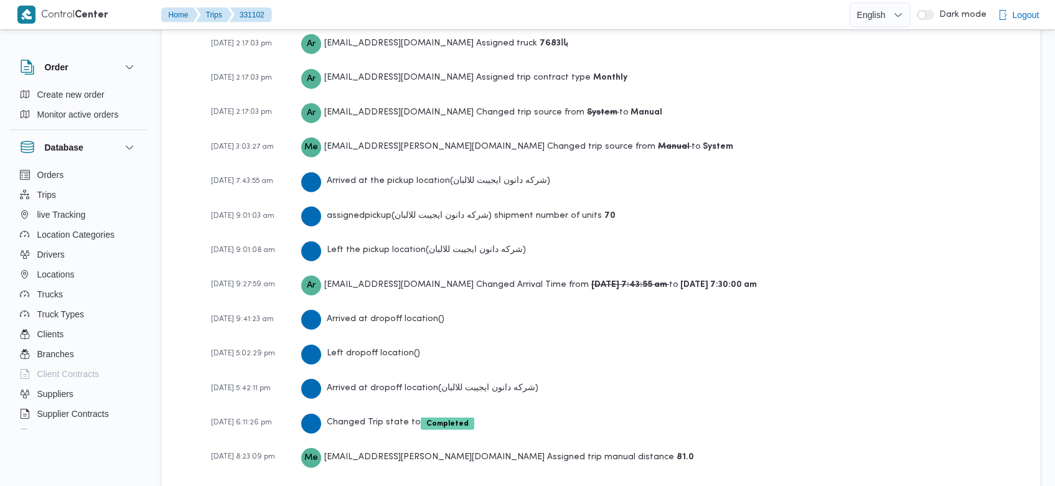
scroll to position [1874, 0]
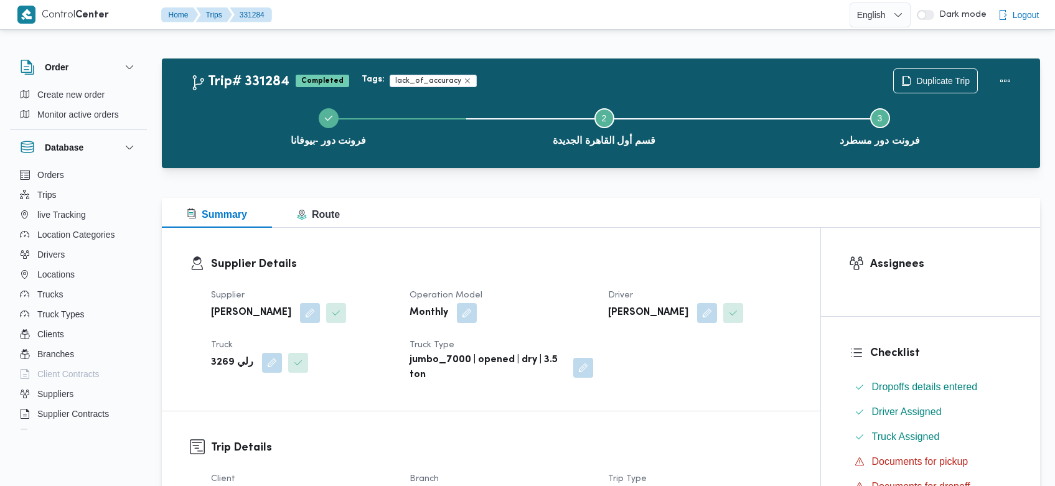
scroll to position [1743, 0]
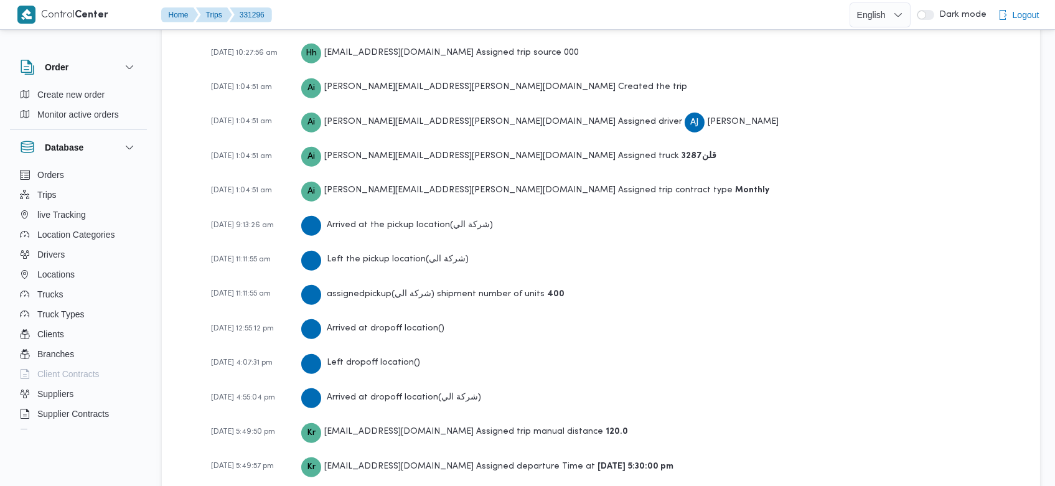
scroll to position [1920, 0]
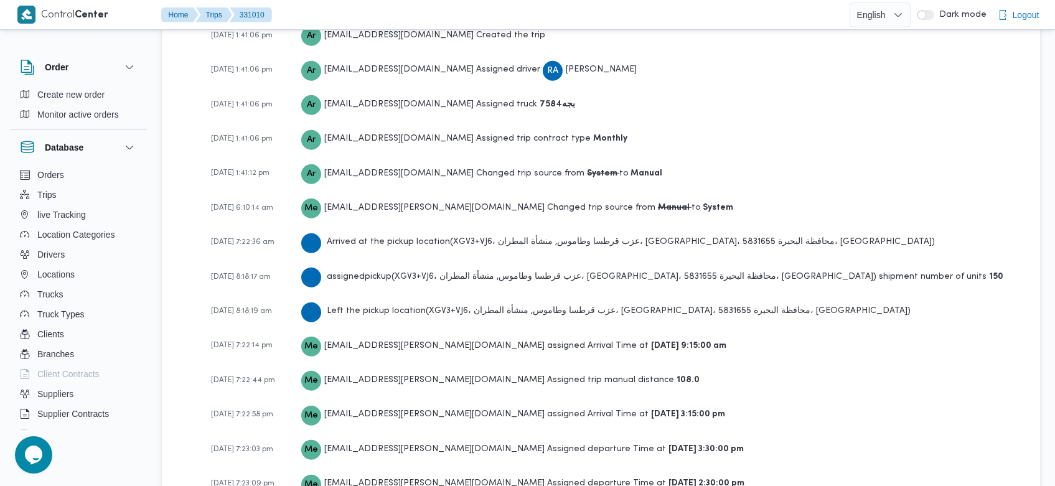
scroll to position [1874, 0]
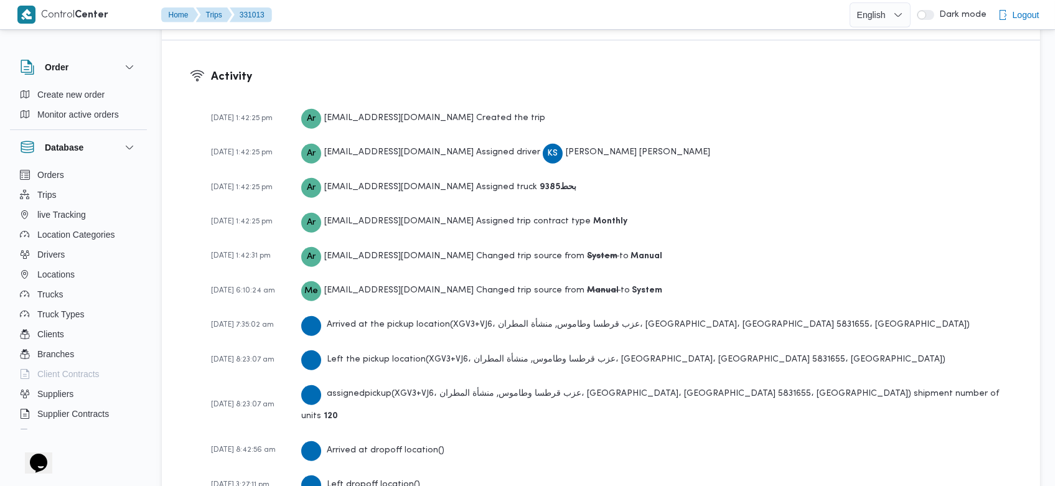
scroll to position [1839, 0]
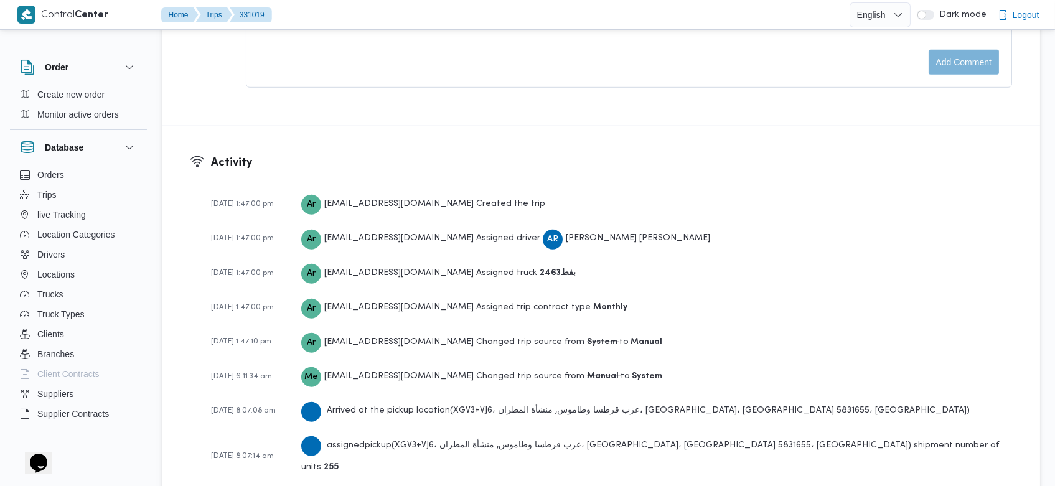
scroll to position [1945, 0]
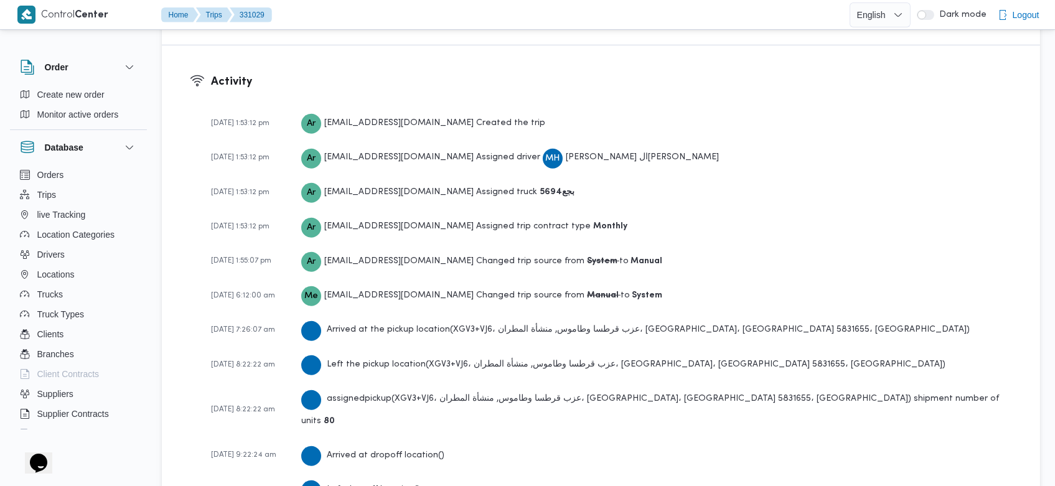
scroll to position [1839, 0]
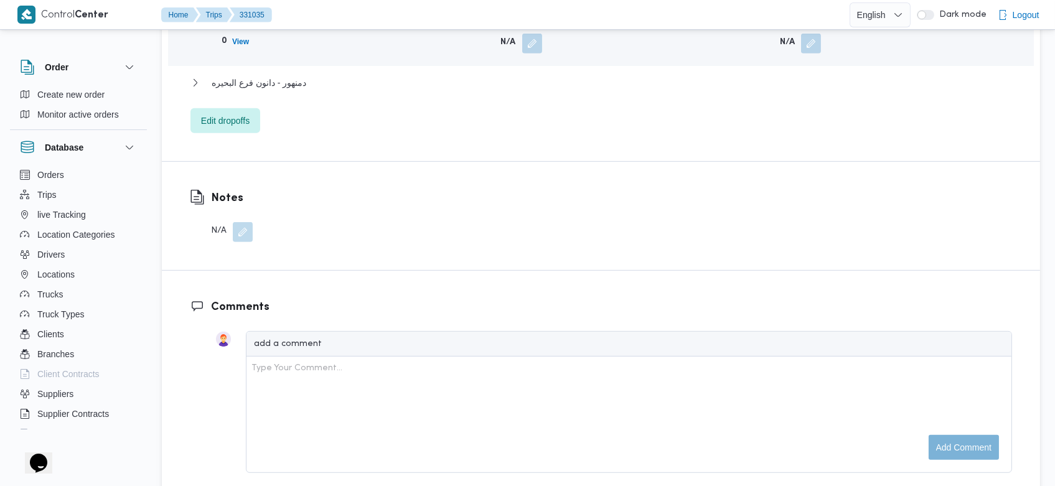
scroll to position [1839, 0]
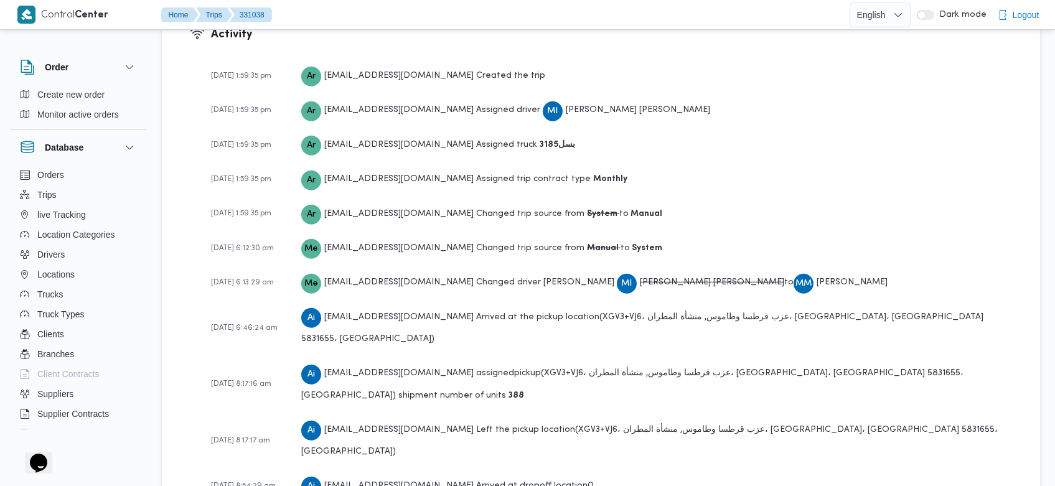
scroll to position [1874, 0]
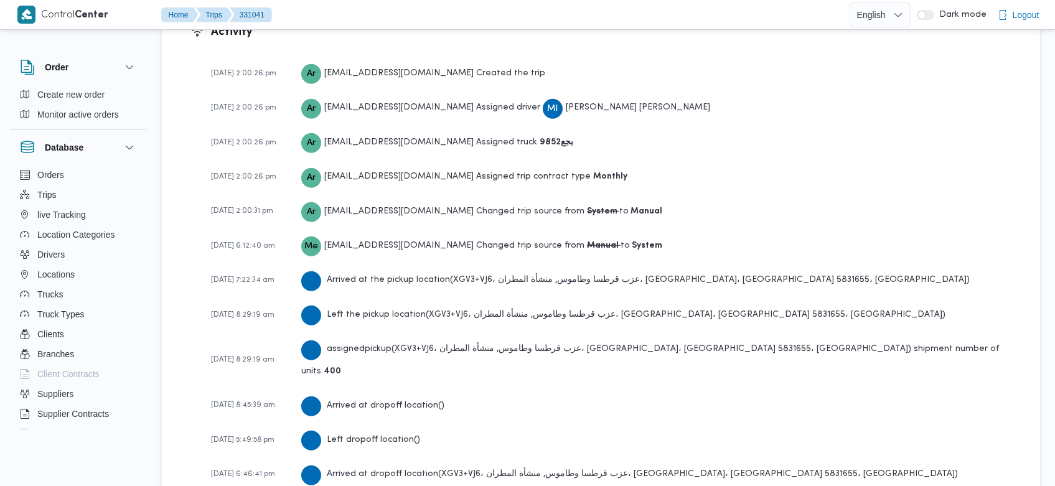
scroll to position [1965, 0]
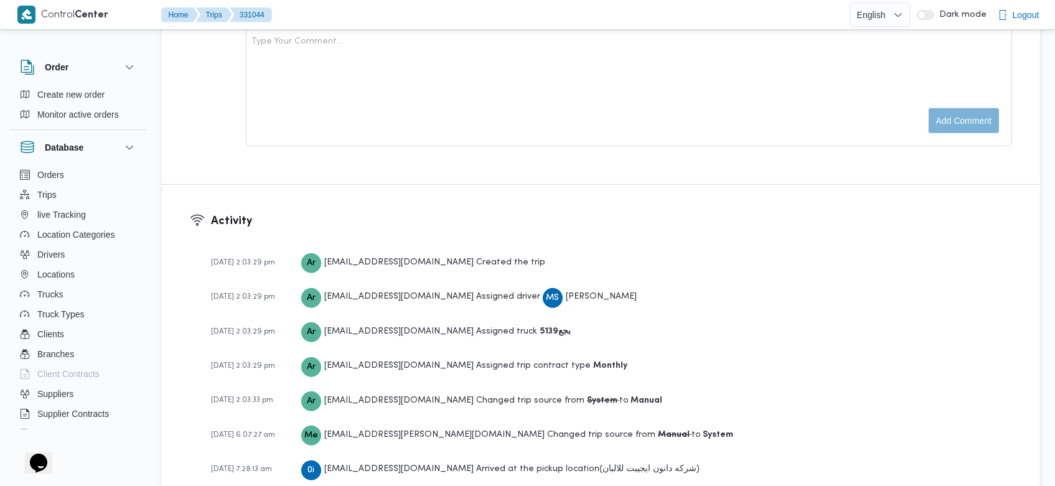
scroll to position [1839, 0]
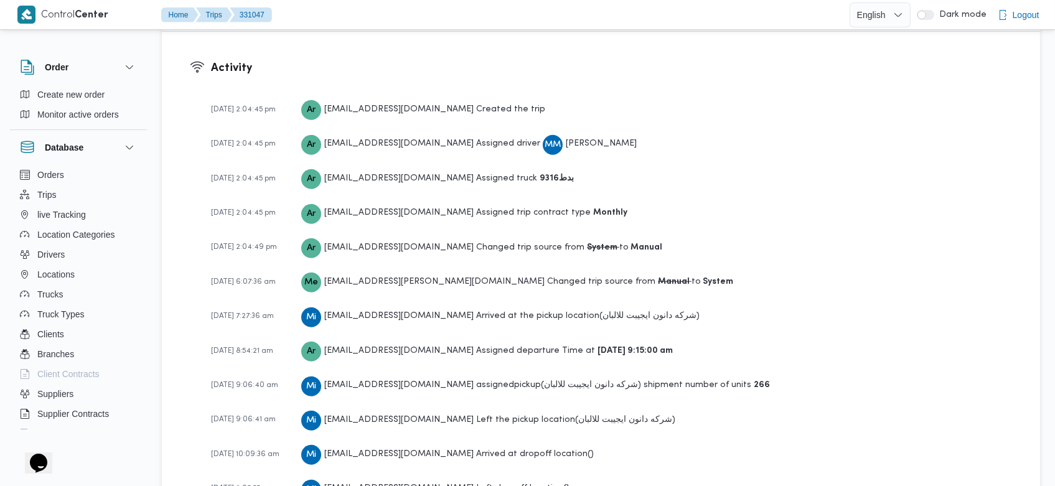
scroll to position [1874, 0]
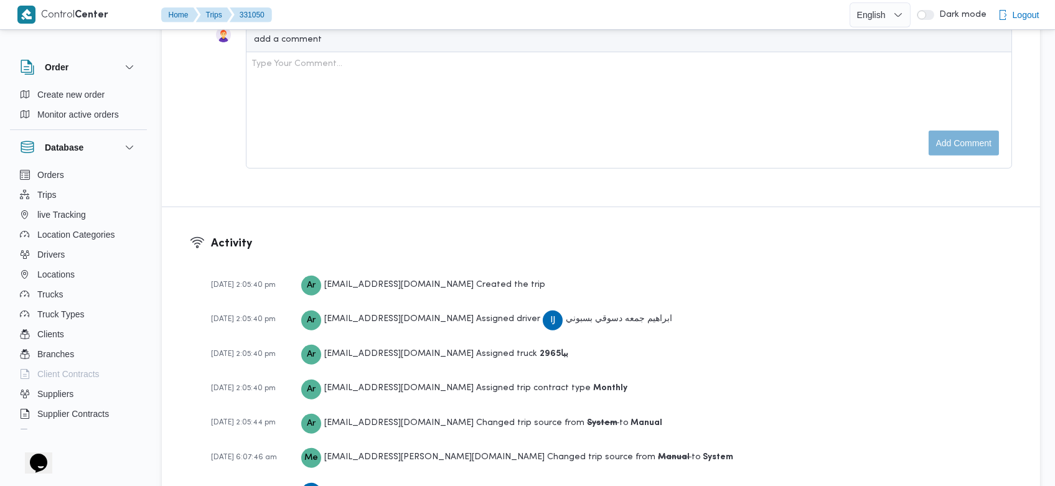
scroll to position [1874, 0]
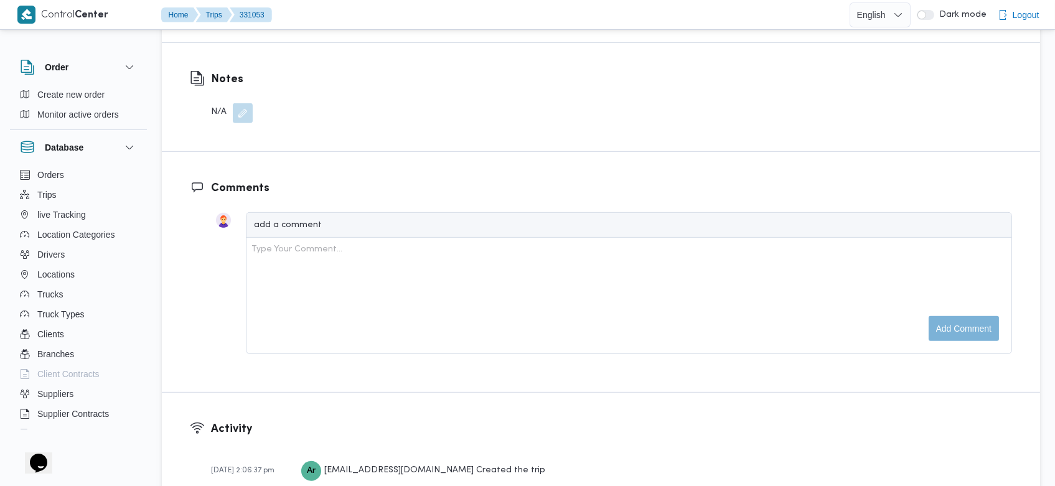
scroll to position [1945, 0]
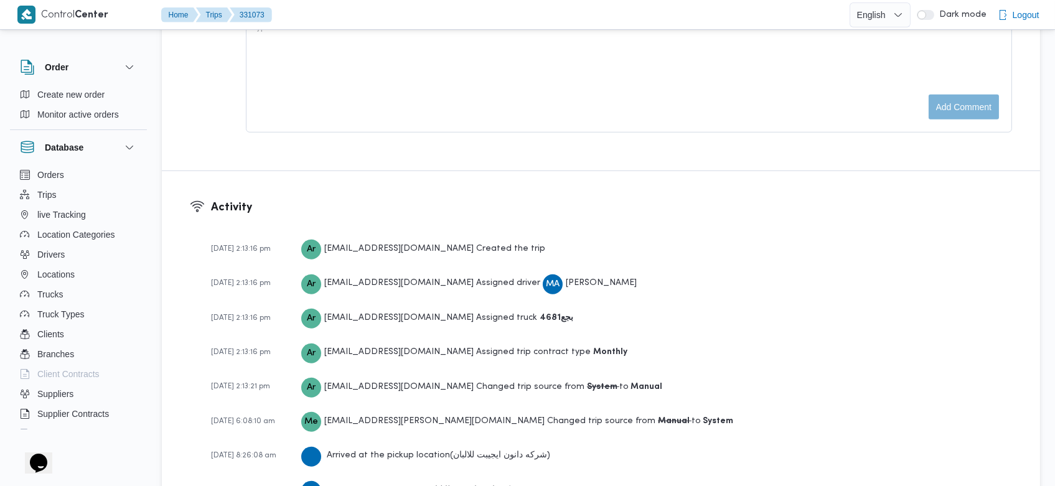
scroll to position [2016, 0]
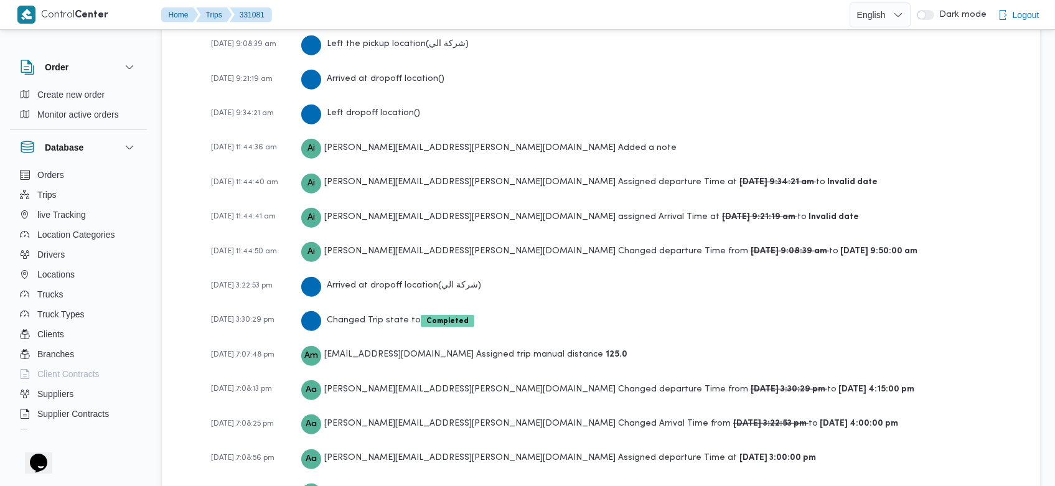
scroll to position [2139, 0]
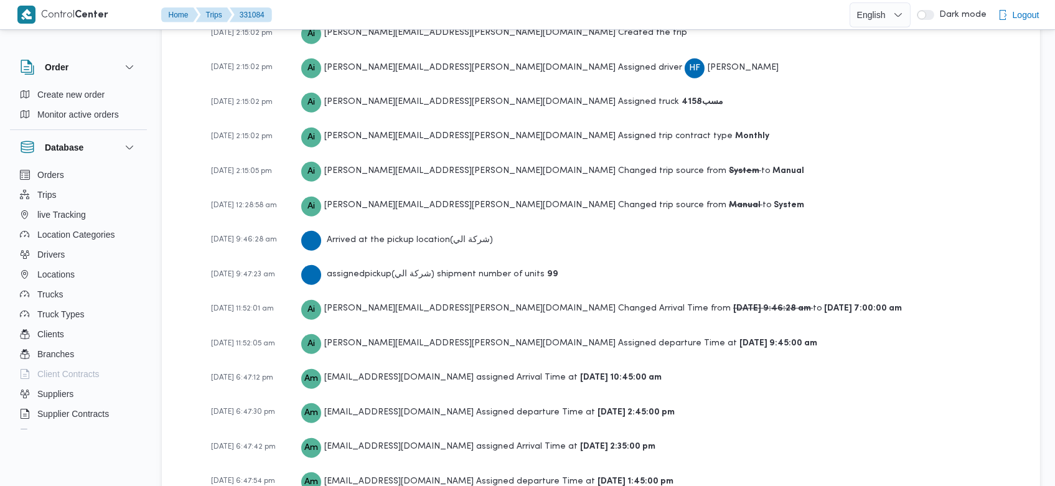
scroll to position [2026, 0]
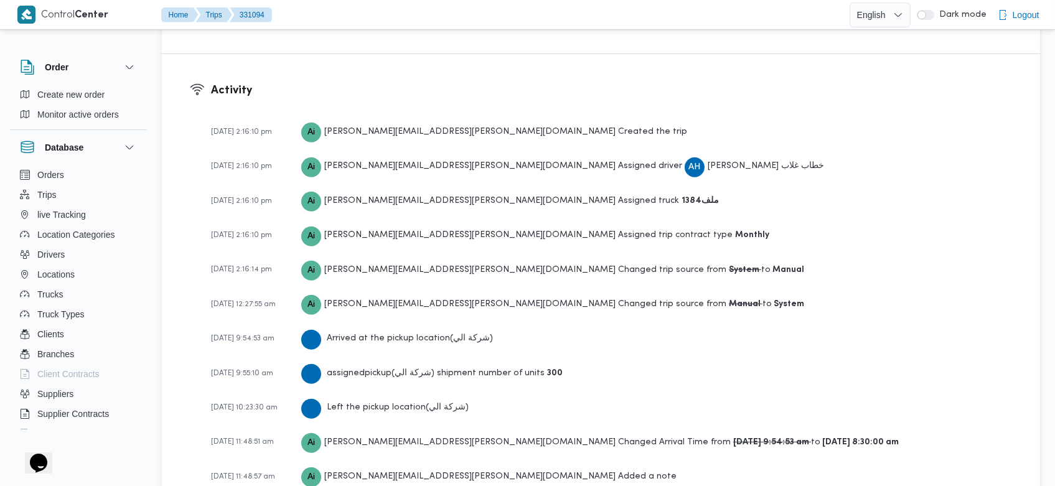
scroll to position [2093, 0]
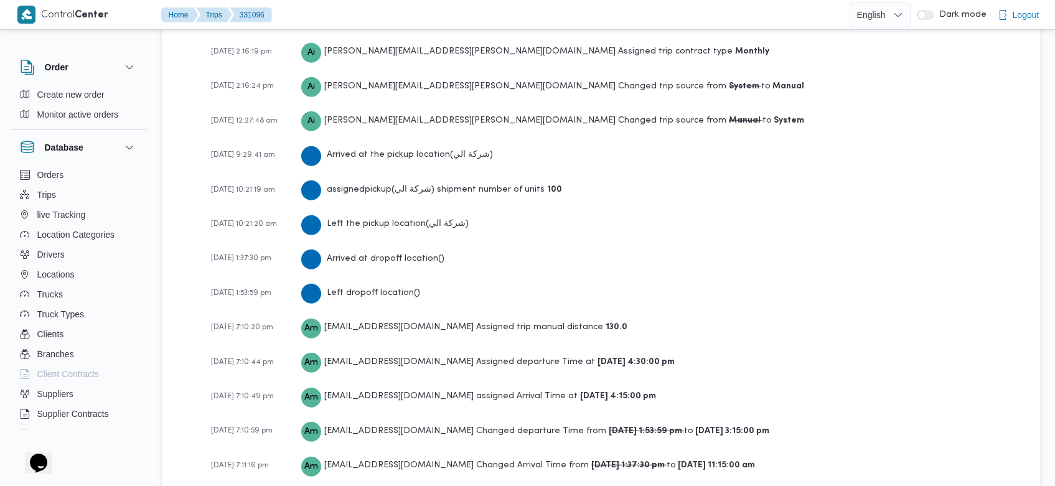
scroll to position [1955, 0]
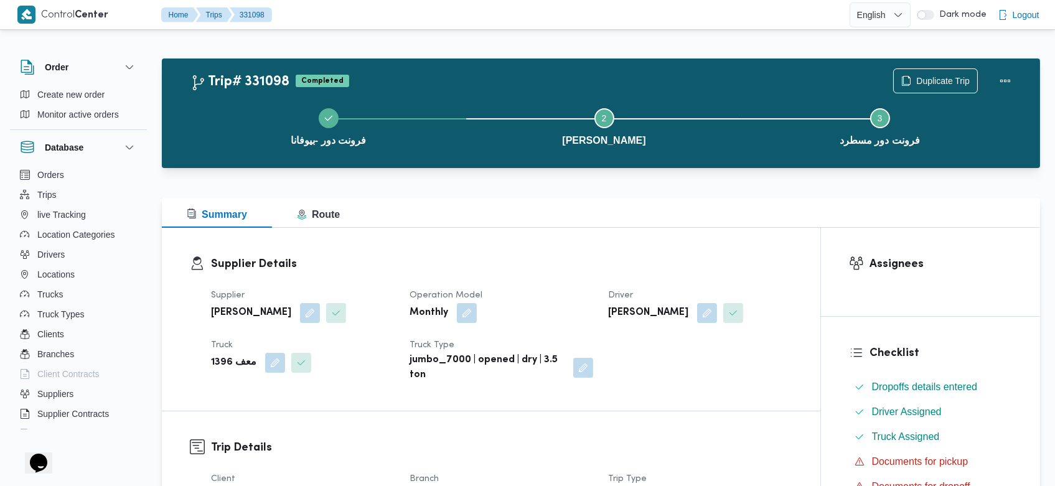
scroll to position [1884, 0]
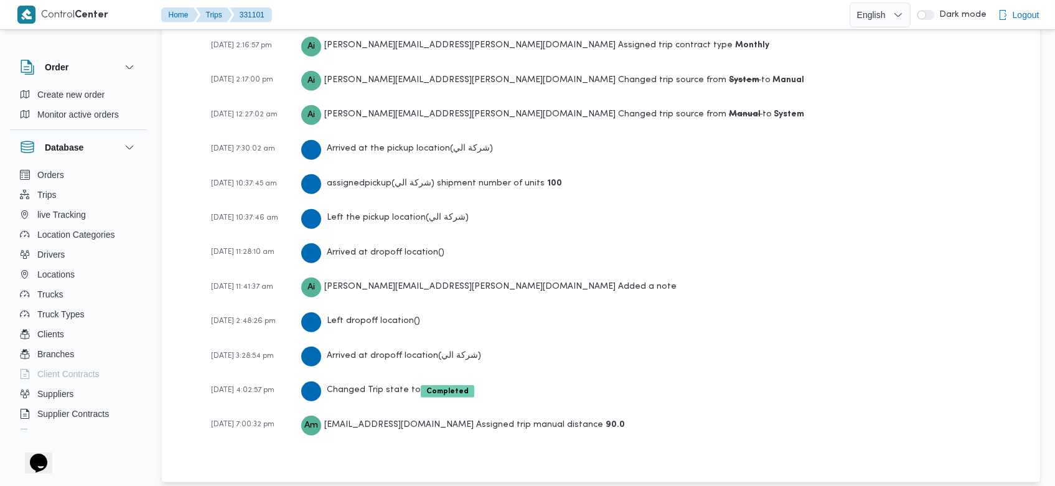
scroll to position [1884, 0]
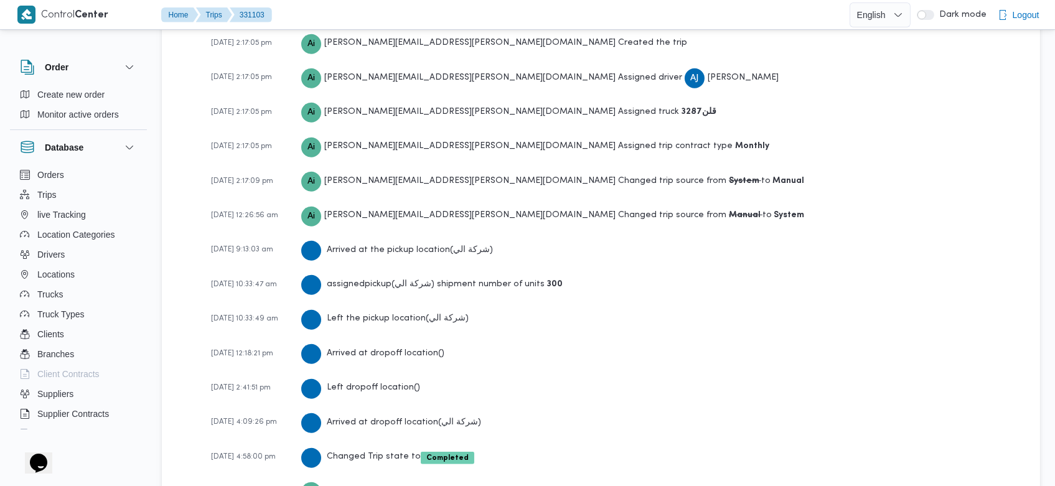
scroll to position [2061, 0]
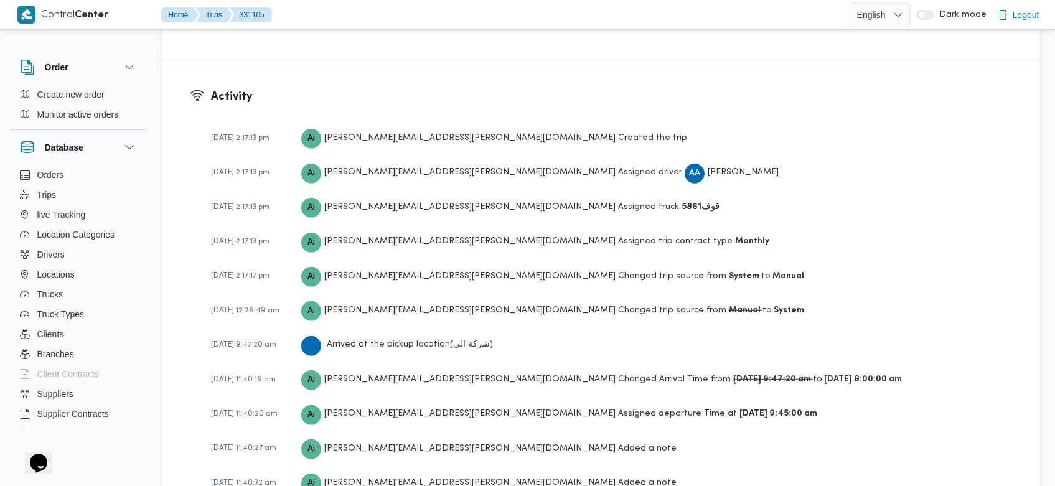
scroll to position [2059, 0]
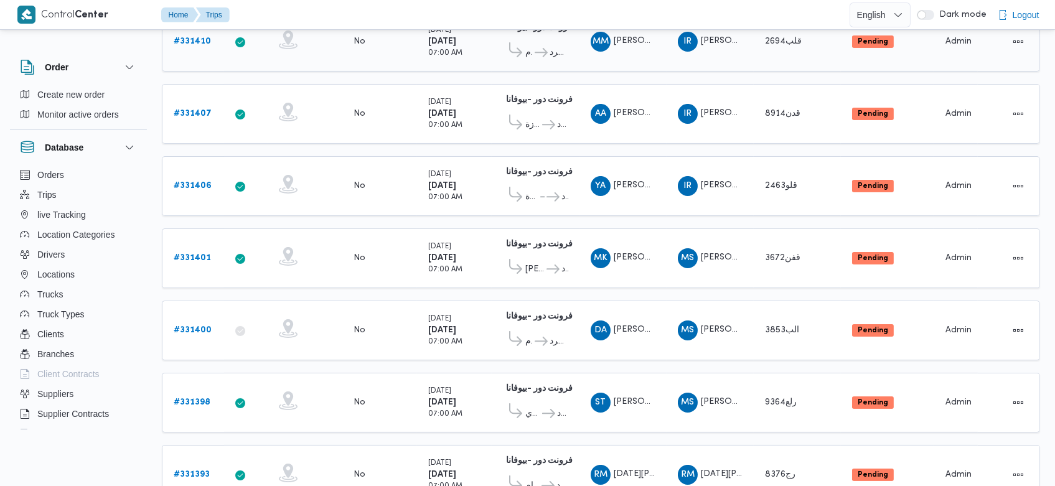
scroll to position [339, 0]
